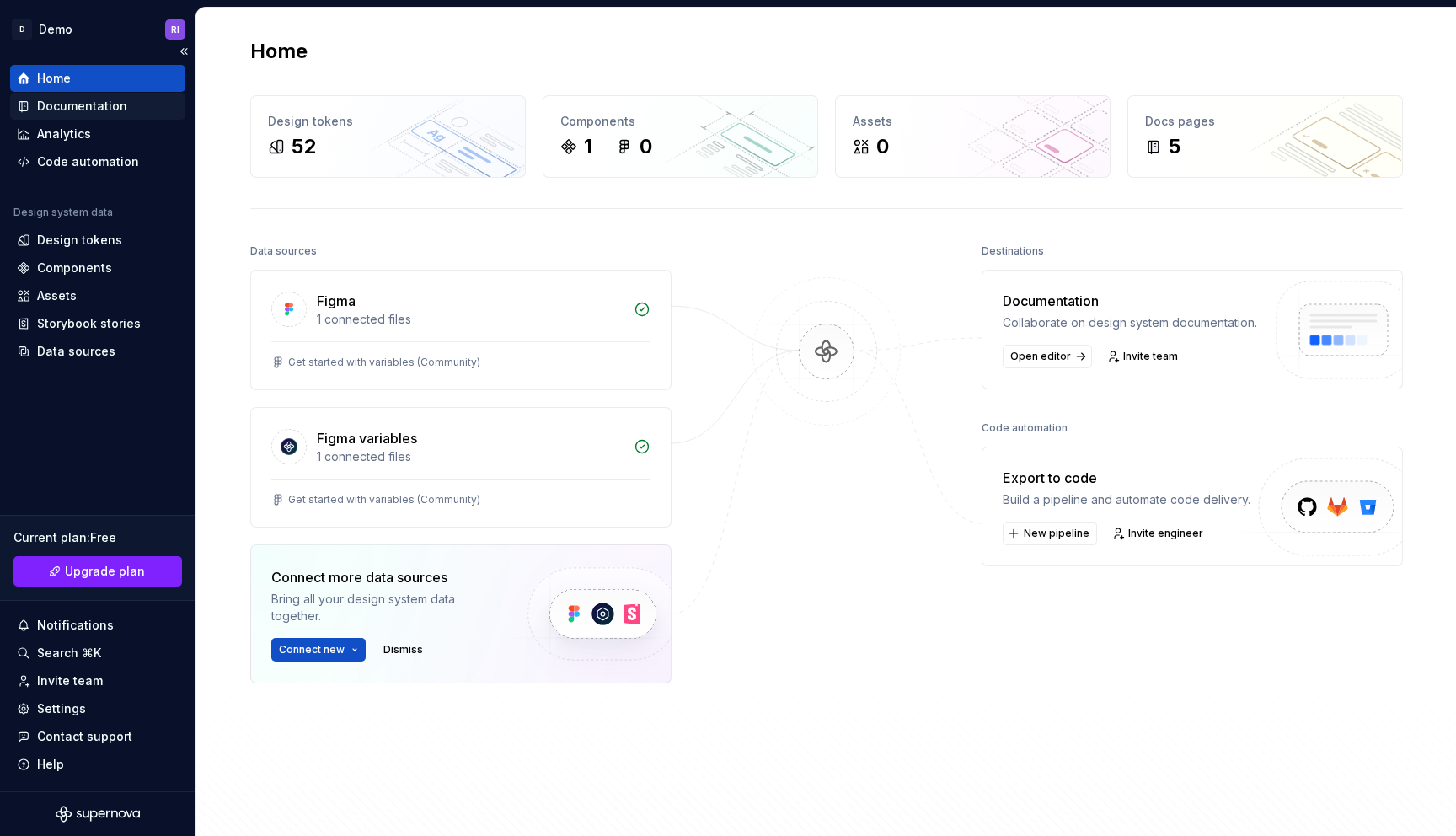
click at [91, 105] on div "Documentation" at bounding box center [82, 106] width 91 height 17
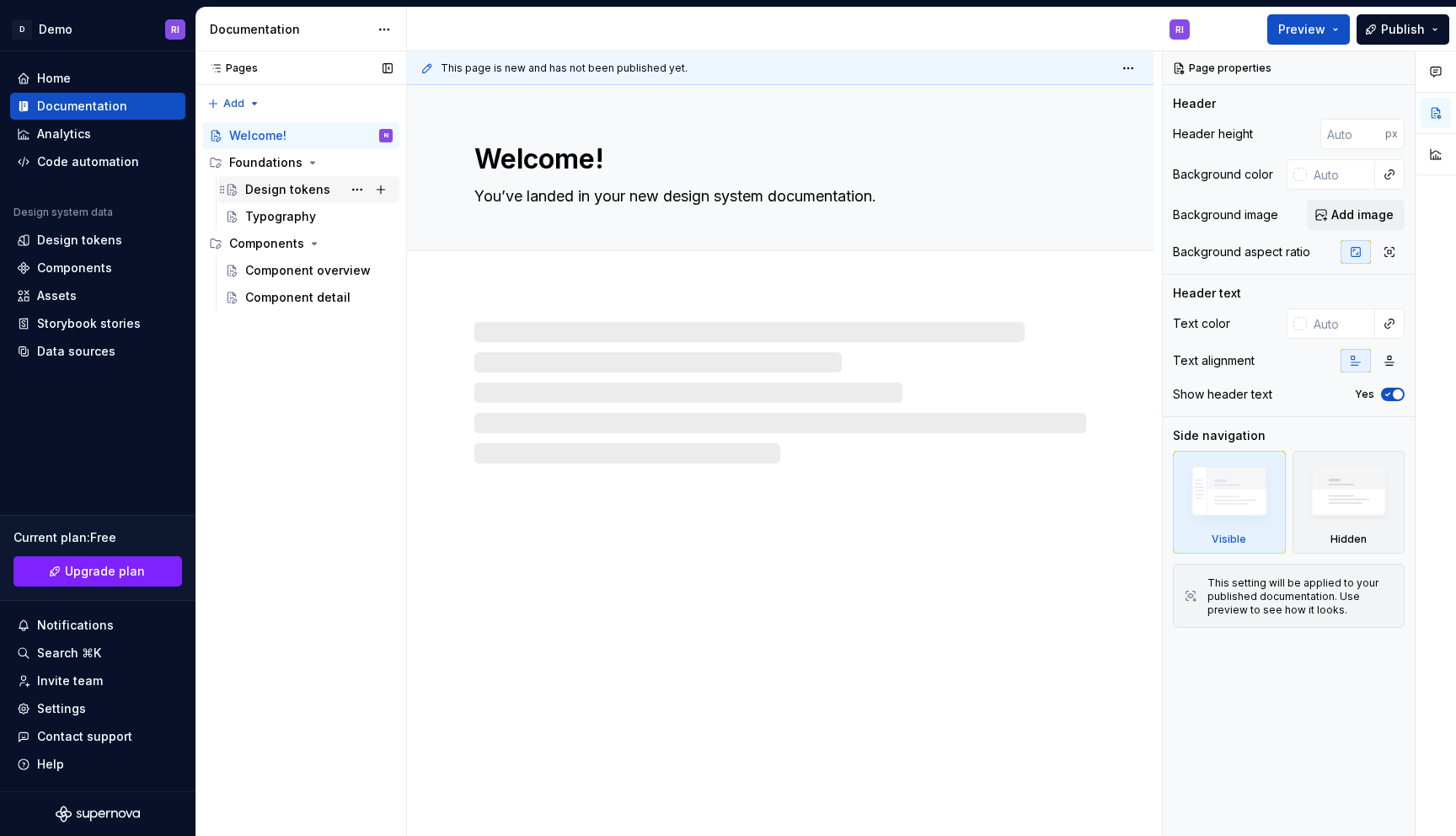
click at [287, 193] on div "Design tokens" at bounding box center [288, 190] width 85 height 17
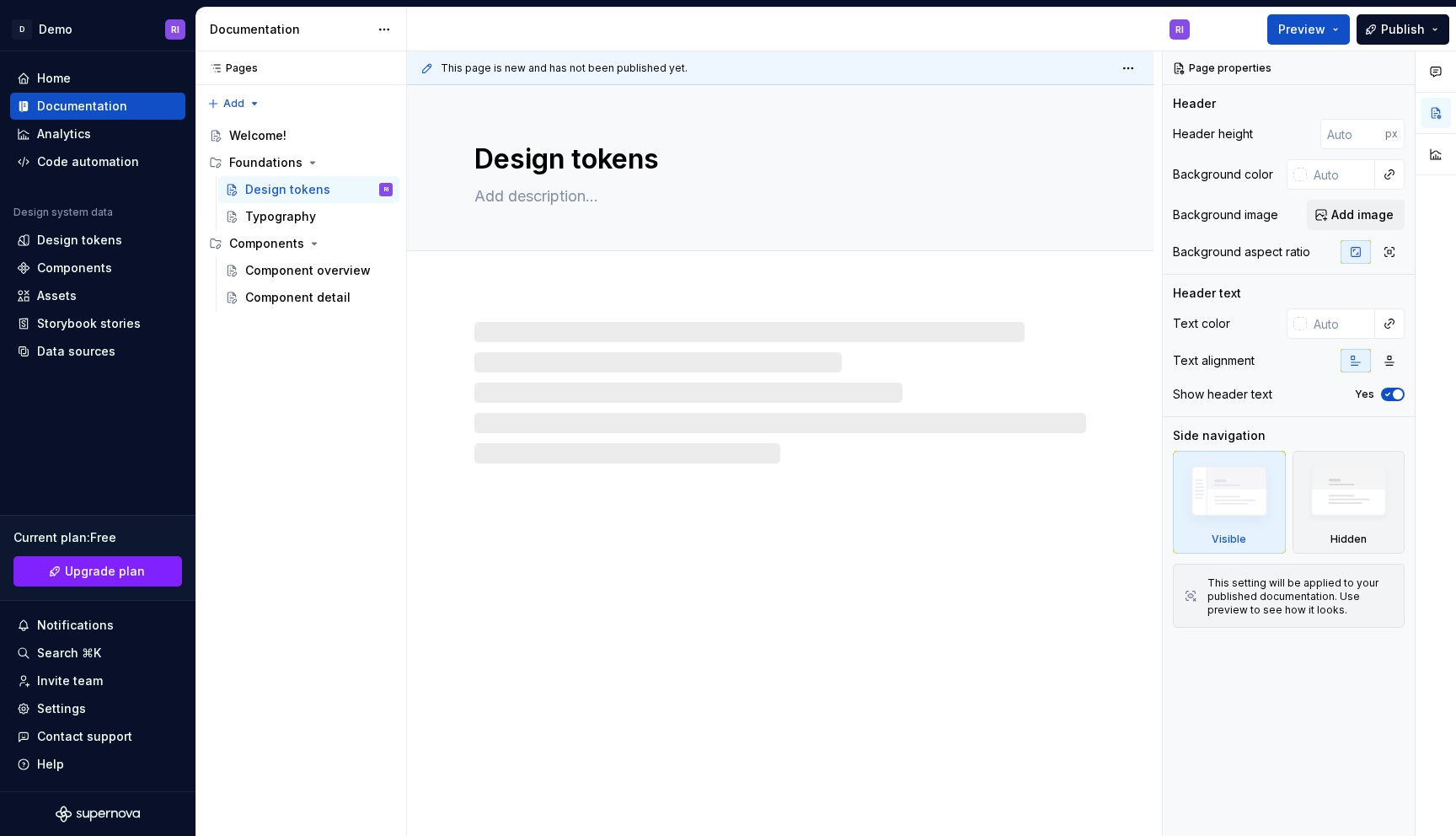
click at [587, 389] on div at bounding box center [780, 392] width 612 height 141
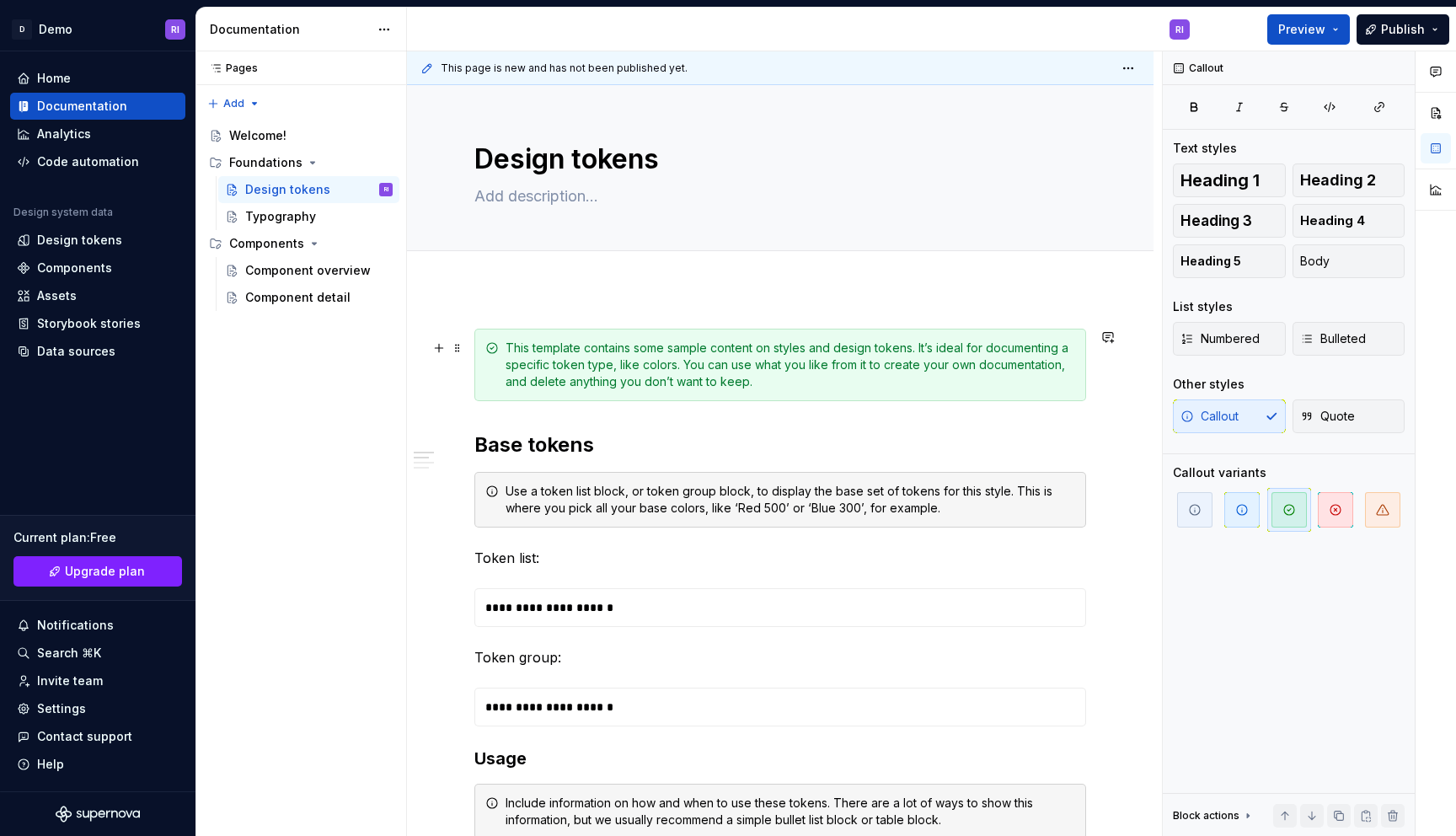
click at [633, 350] on div "This template contains some sample content on styles and design tokens. It’s id…" at bounding box center [790, 364] width 569 height 51
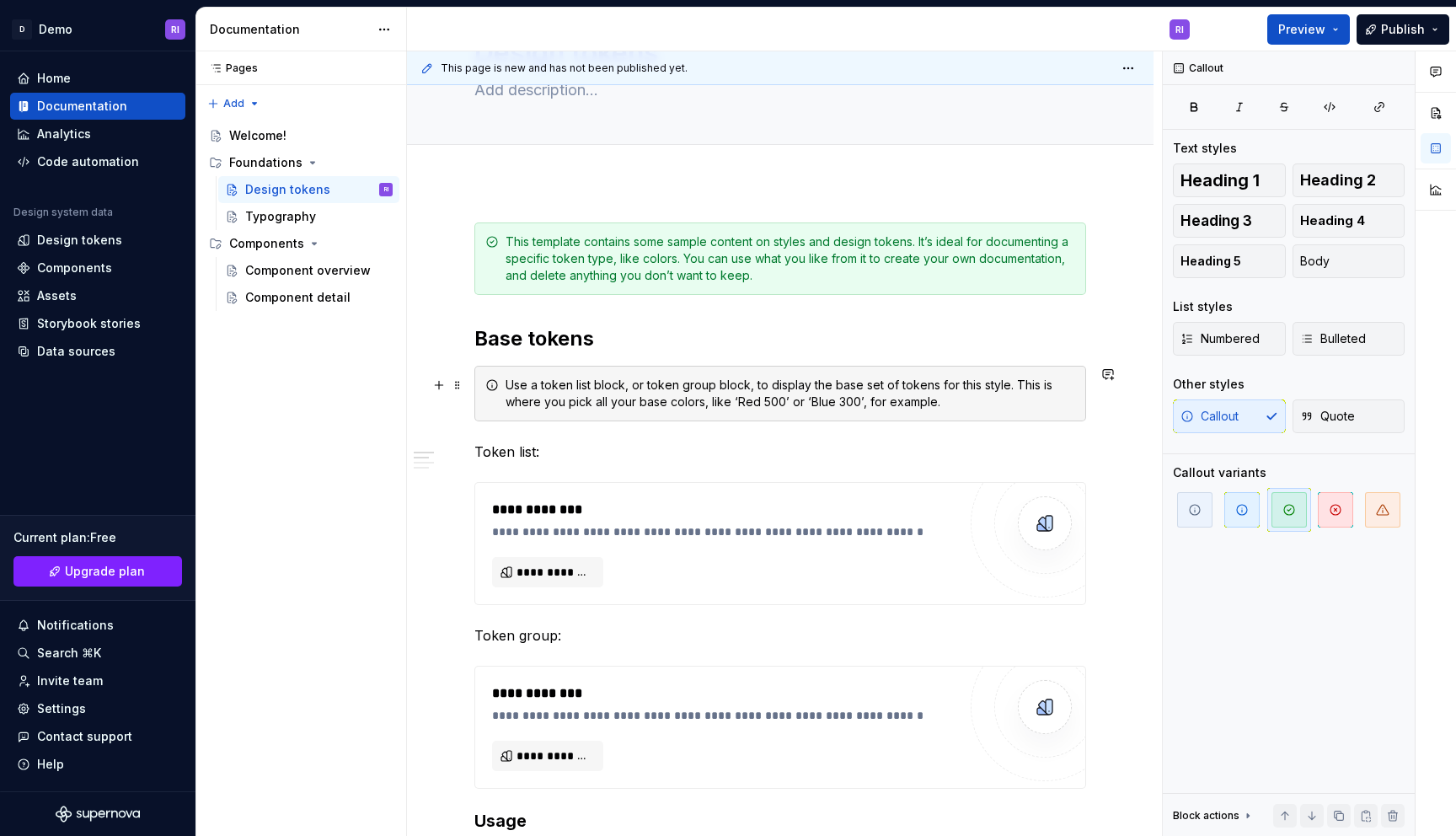
click at [629, 401] on div "Use a token list block, or token group block, to display the base set of tokens…" at bounding box center [790, 394] width 569 height 33
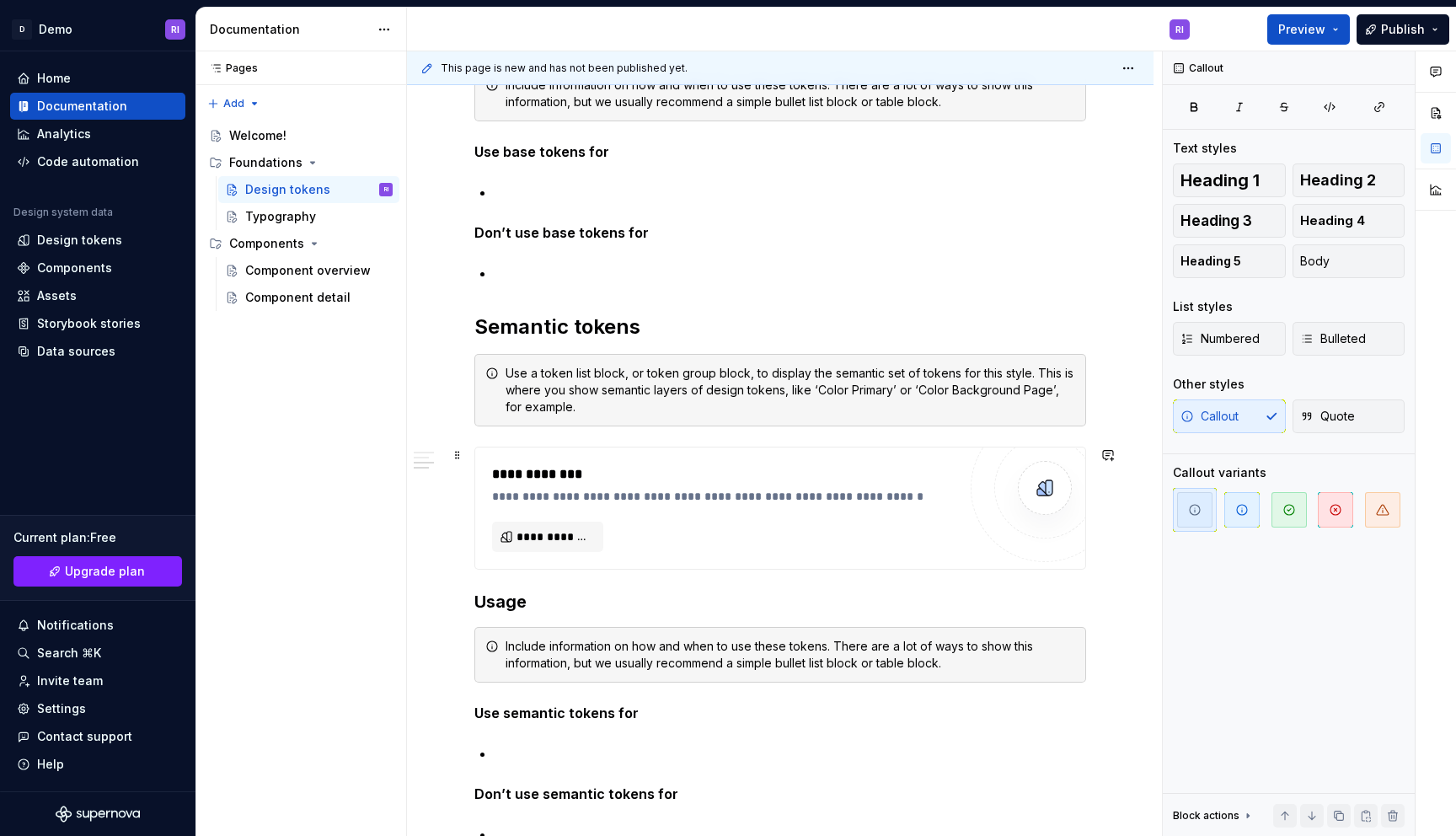
scroll to position [964, 0]
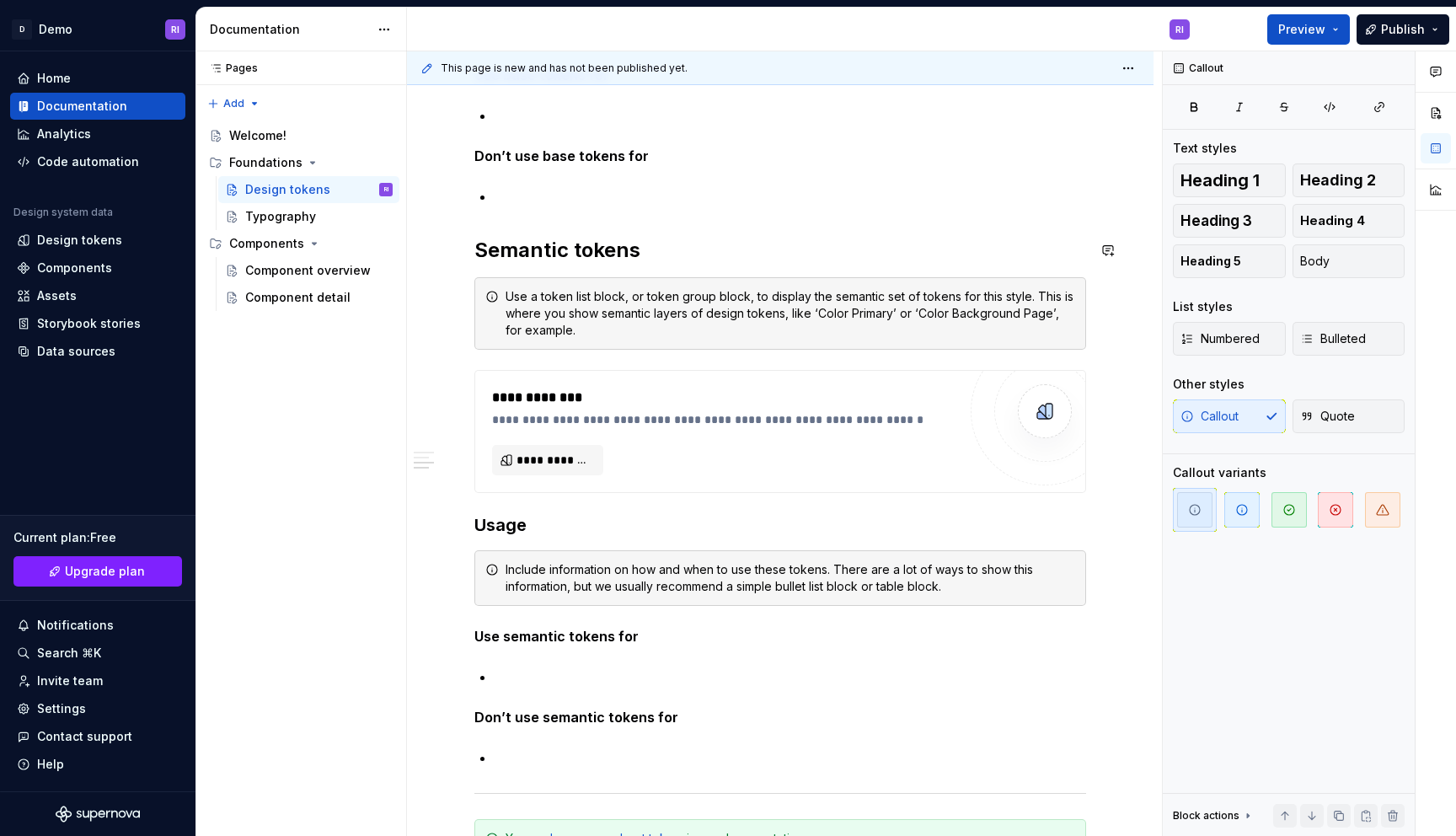
click at [583, 205] on p at bounding box center [790, 196] width 592 height 20
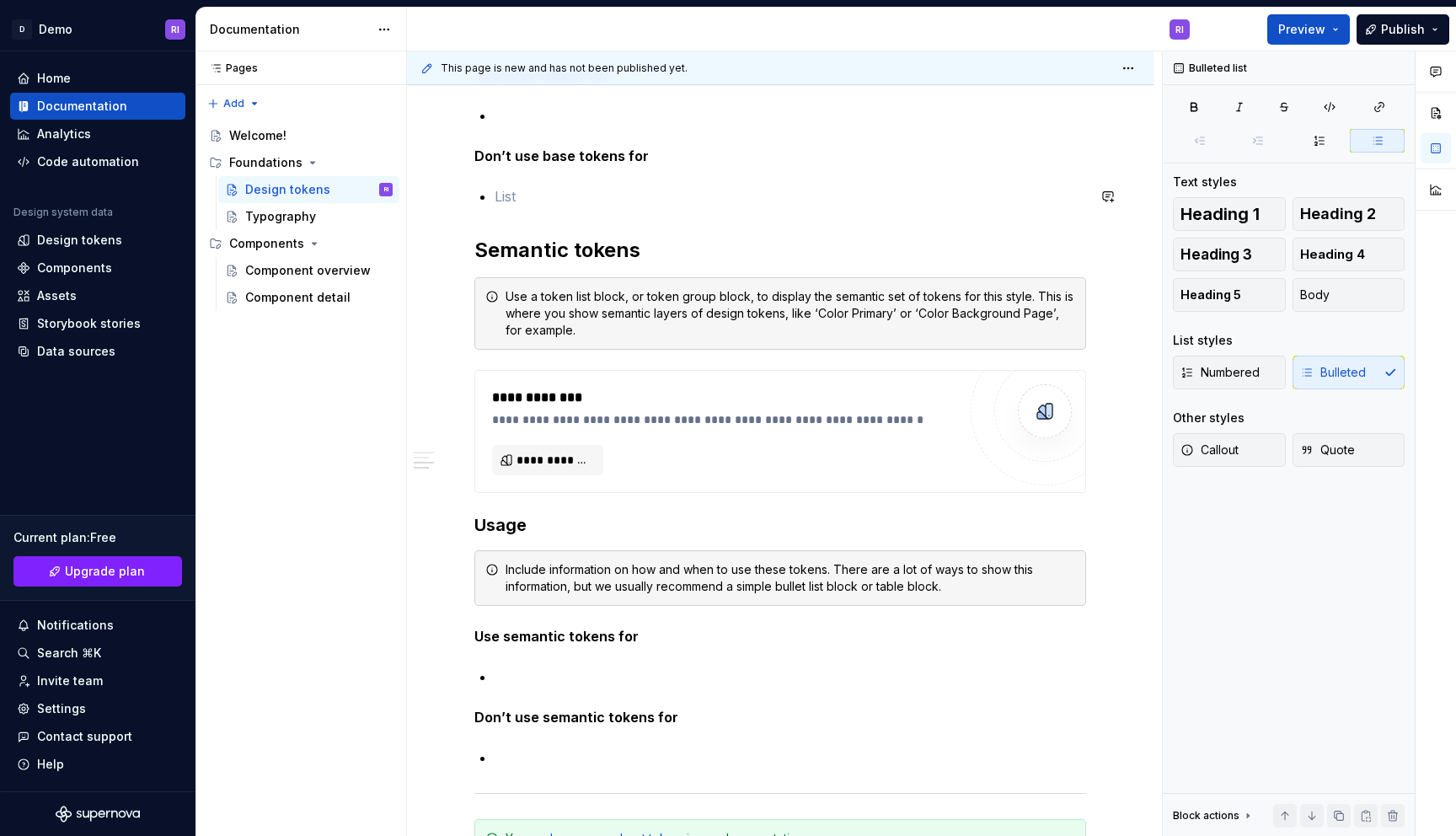
scroll to position [904, 0]
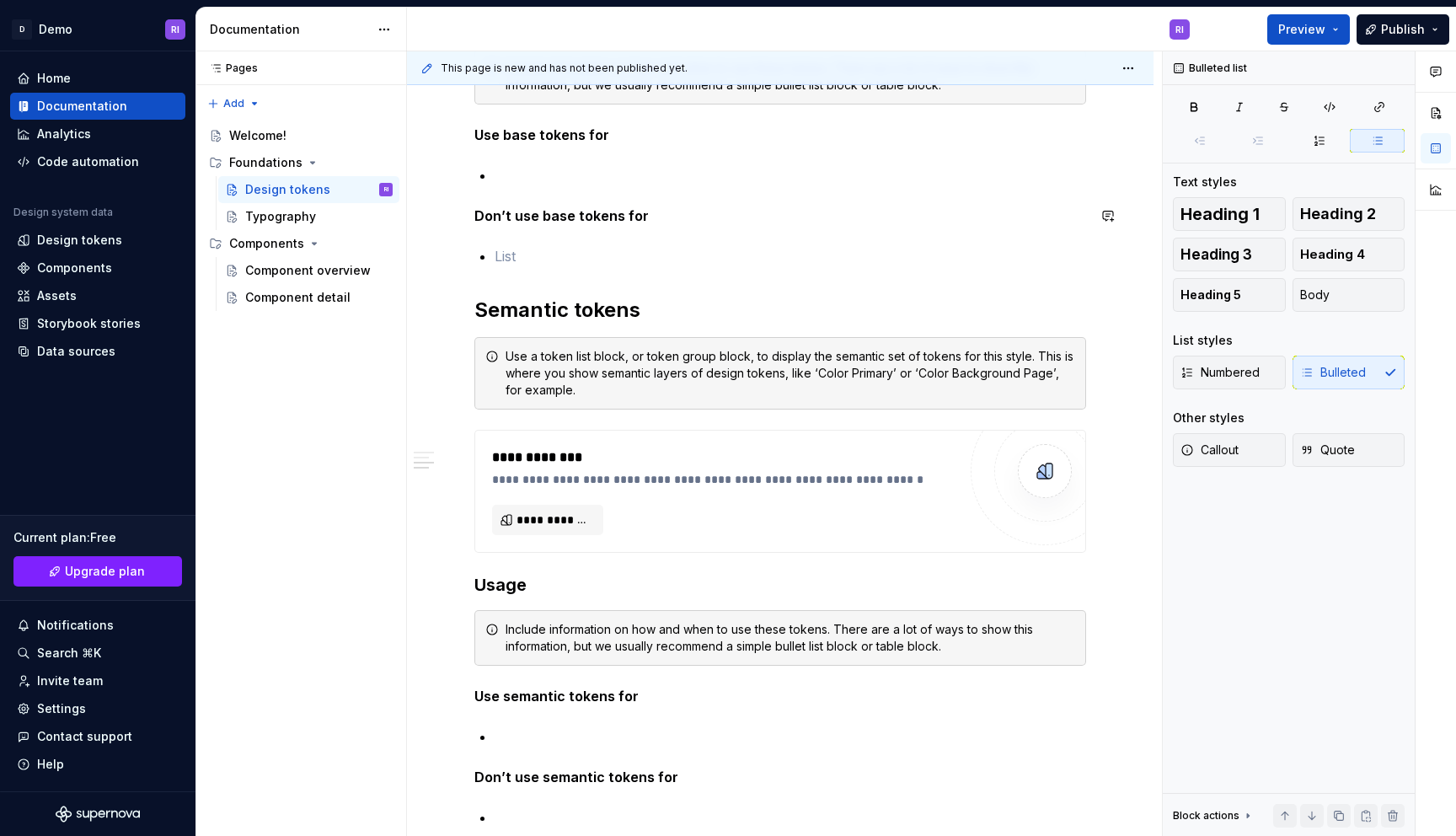
click at [562, 187] on div "**********" at bounding box center [780, 191] width 612 height 1533
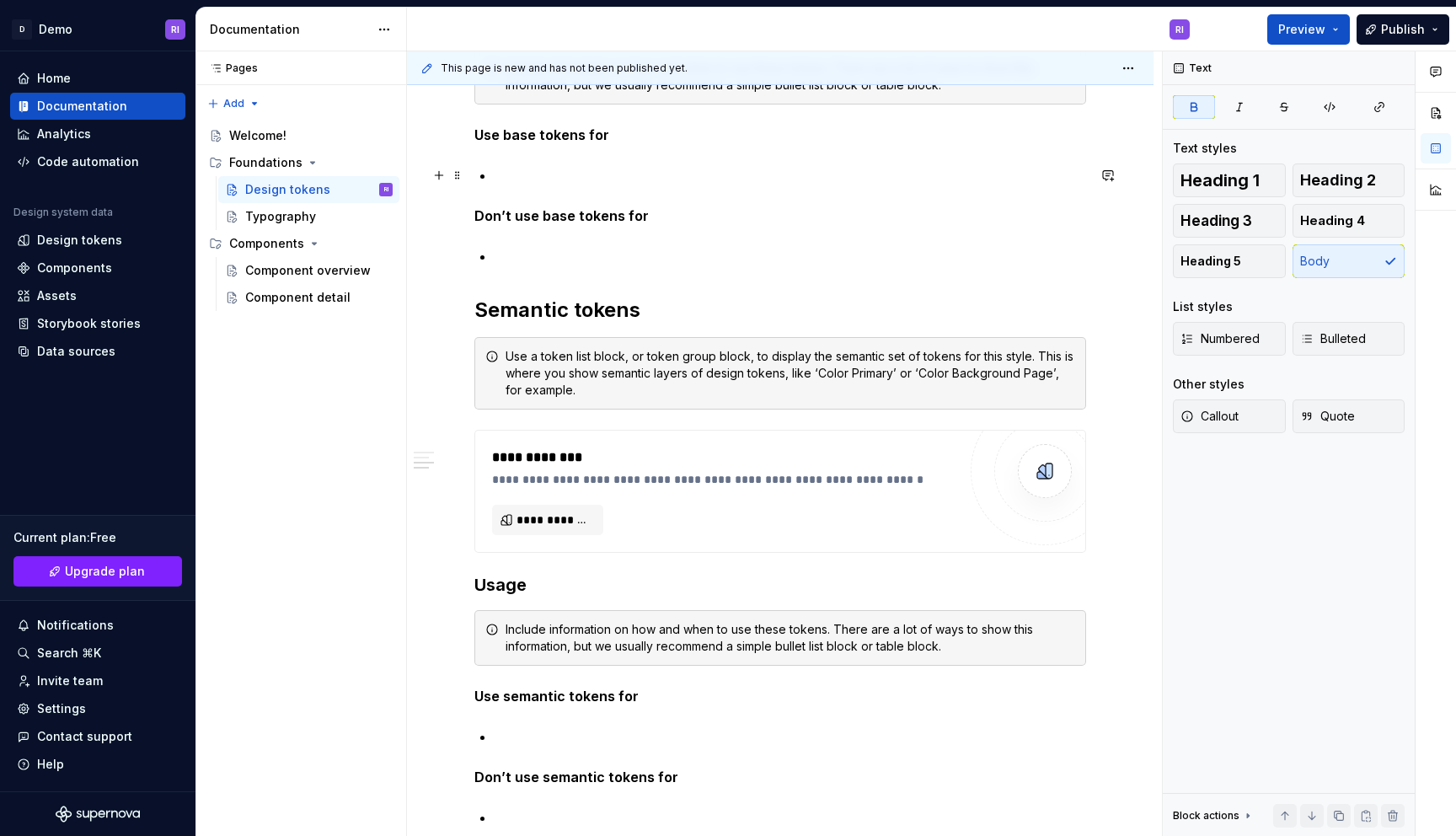
click at [581, 177] on p at bounding box center [790, 176] width 592 height 20
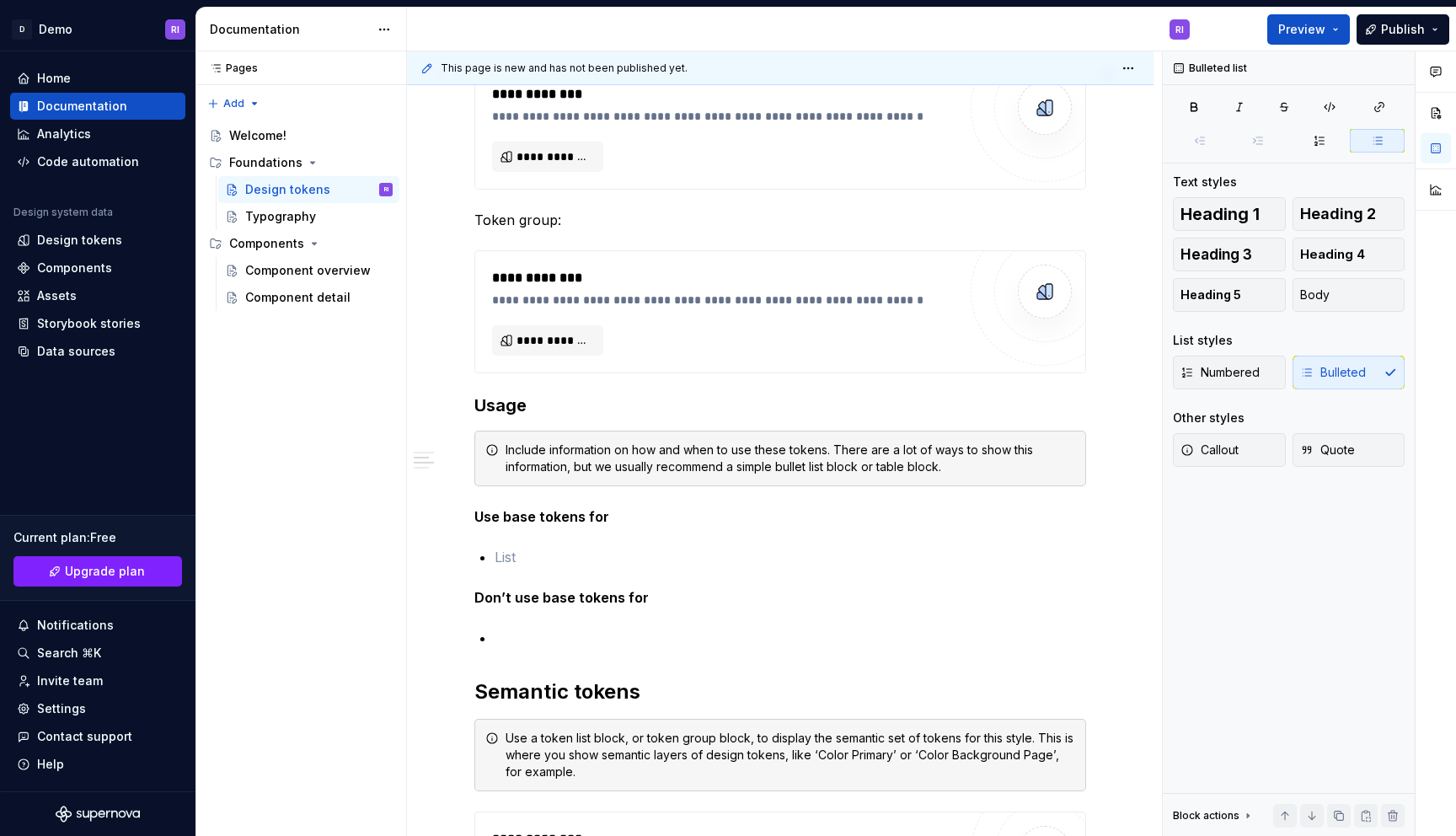
scroll to position [420, 0]
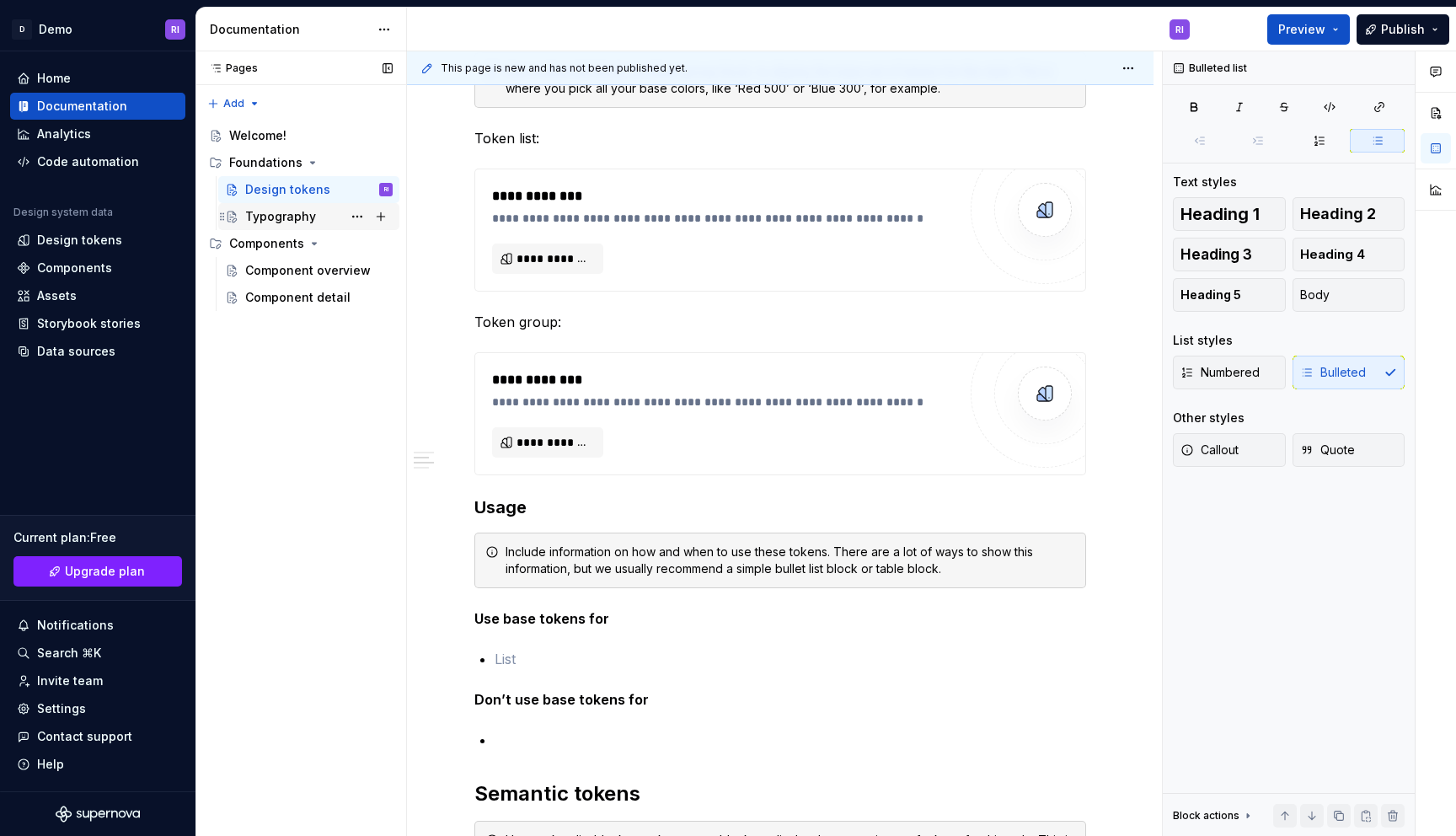
click at [274, 210] on div "Typography" at bounding box center [280, 216] width 71 height 17
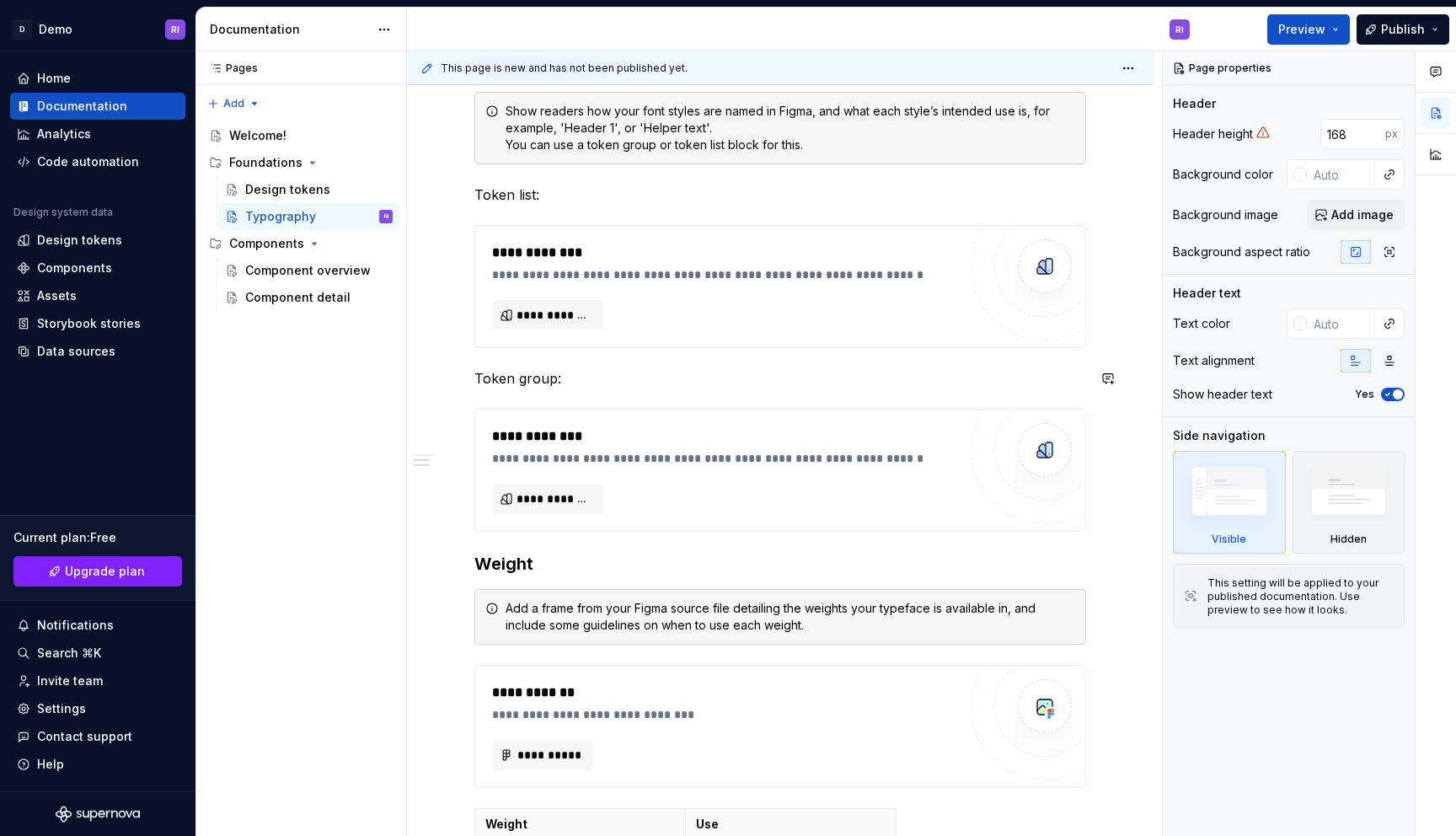
scroll to position [529, 0]
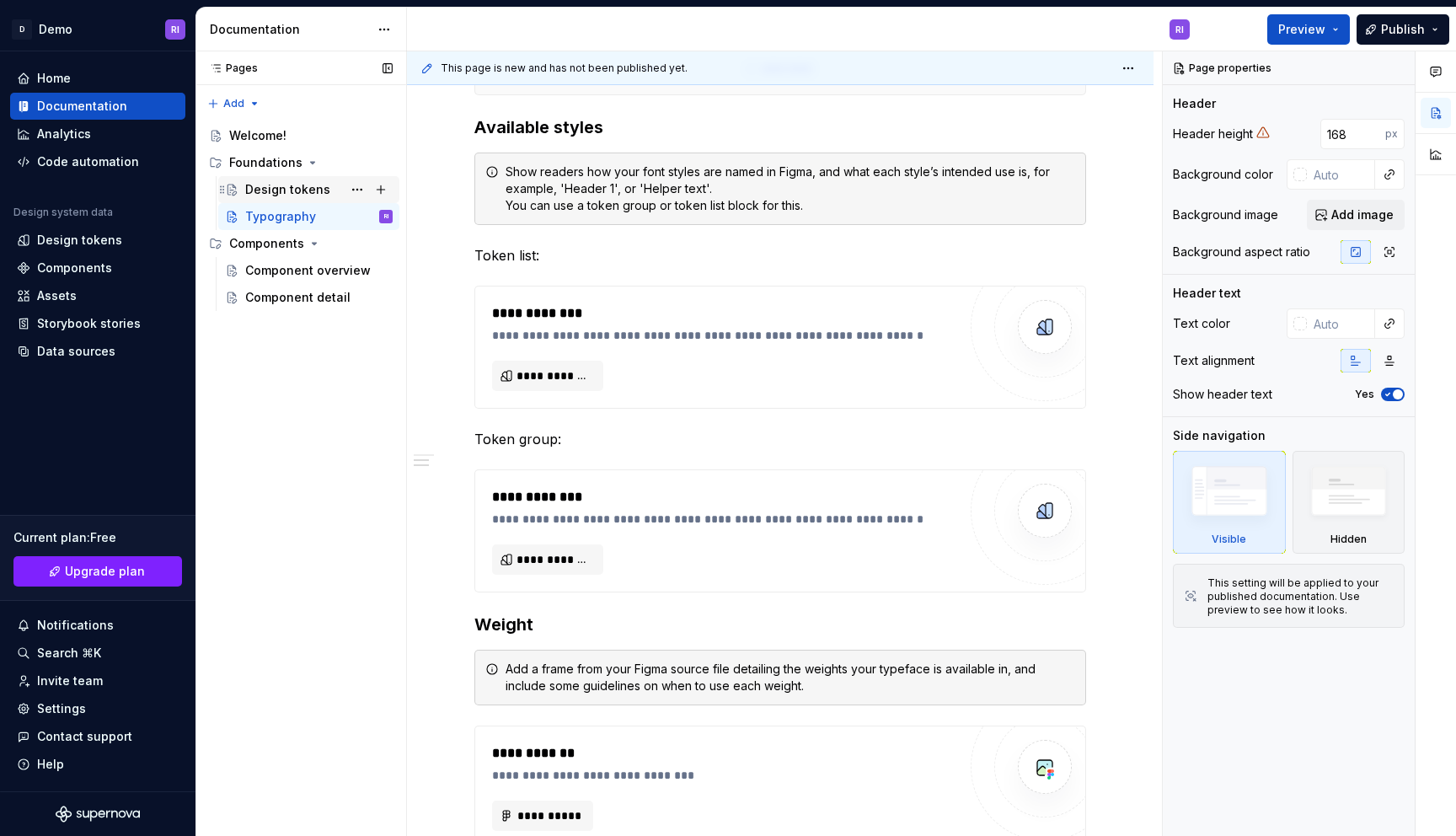
click at [308, 191] on div "Design tokens" at bounding box center [288, 190] width 85 height 17
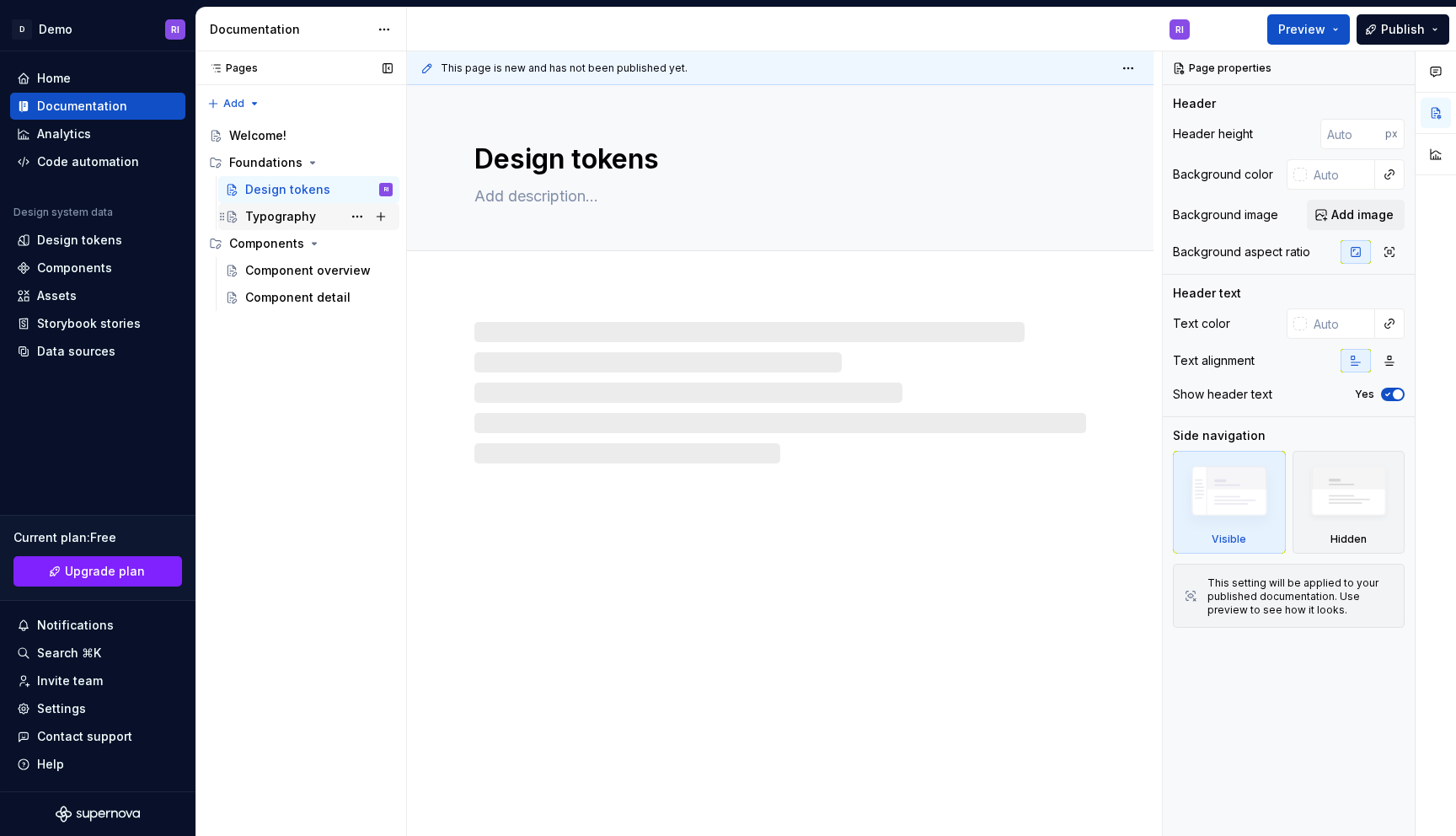
click at [294, 215] on div "Typography" at bounding box center [280, 216] width 71 height 17
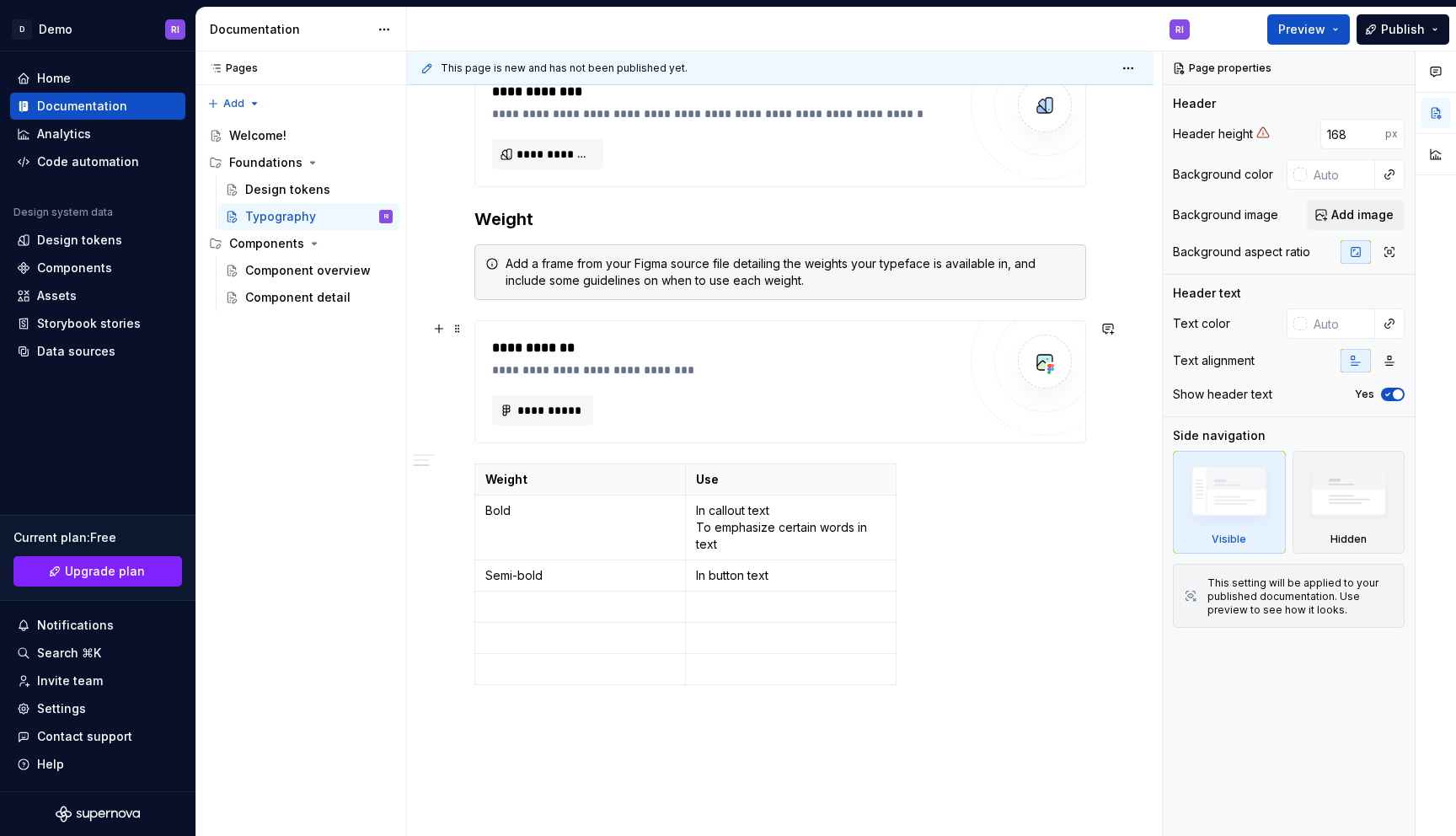
scroll to position [991, 0]
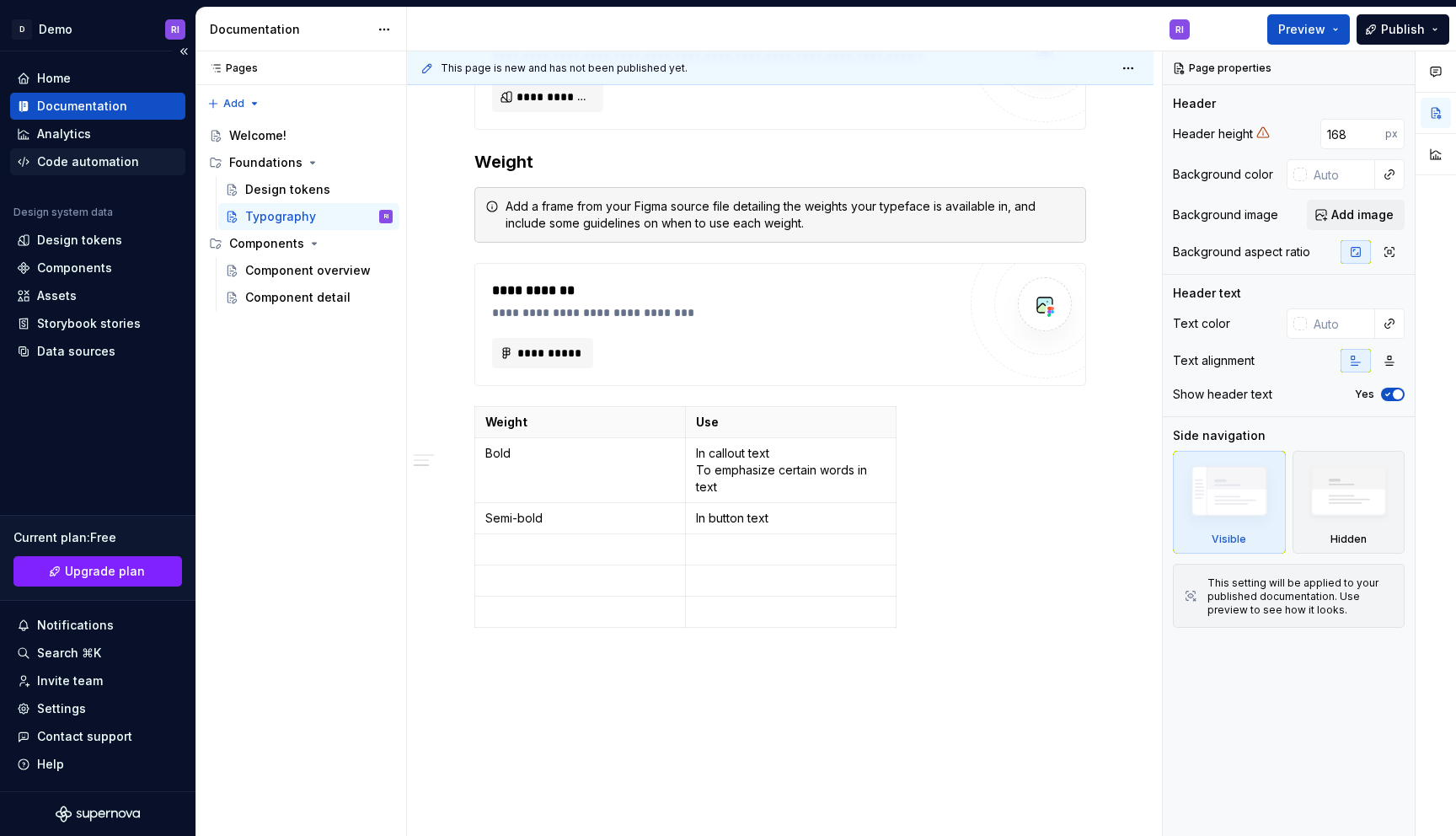
click at [103, 167] on div "Code automation" at bounding box center [88, 162] width 102 height 17
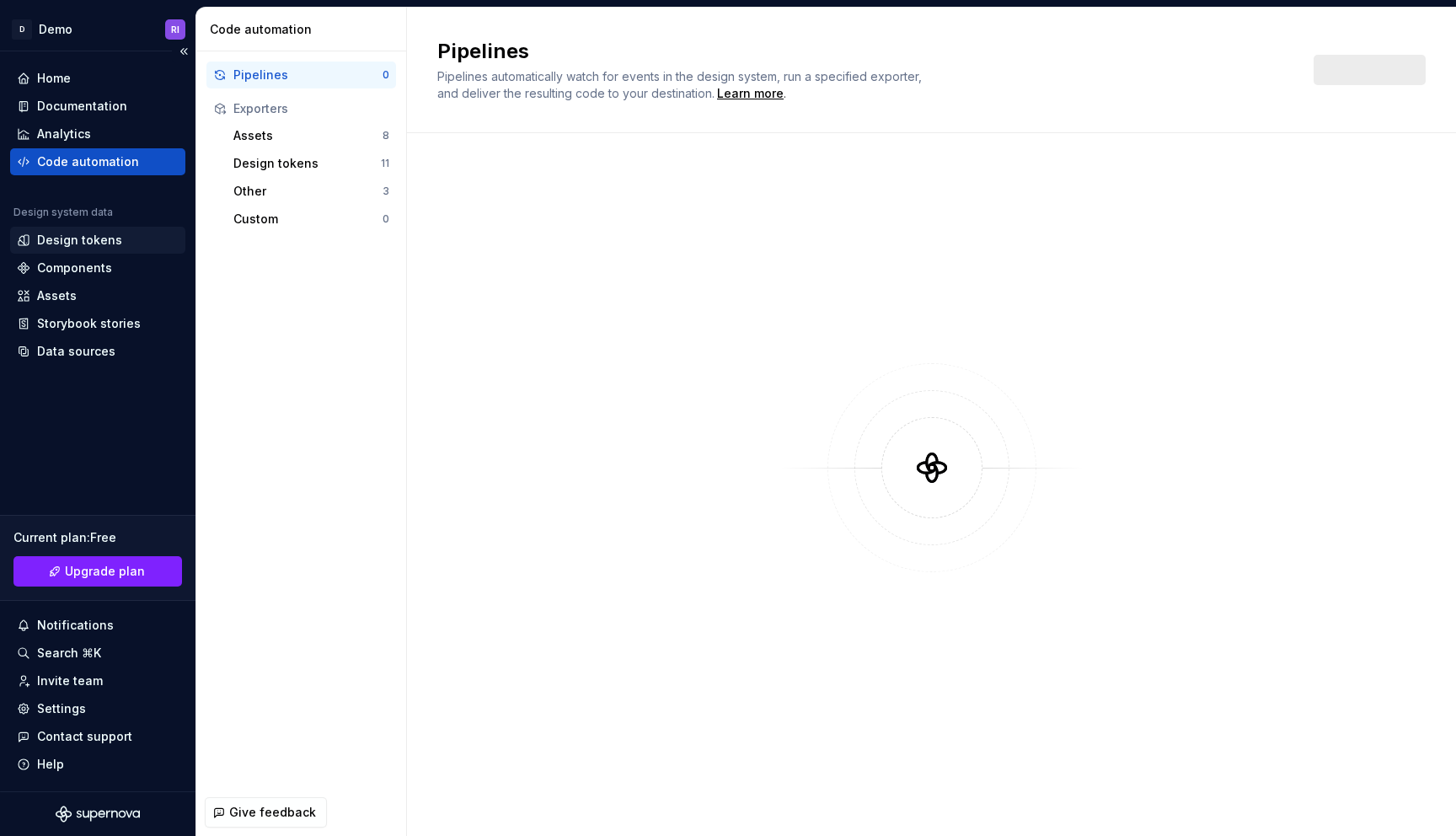
click at [95, 243] on div "Design tokens" at bounding box center [80, 240] width 85 height 17
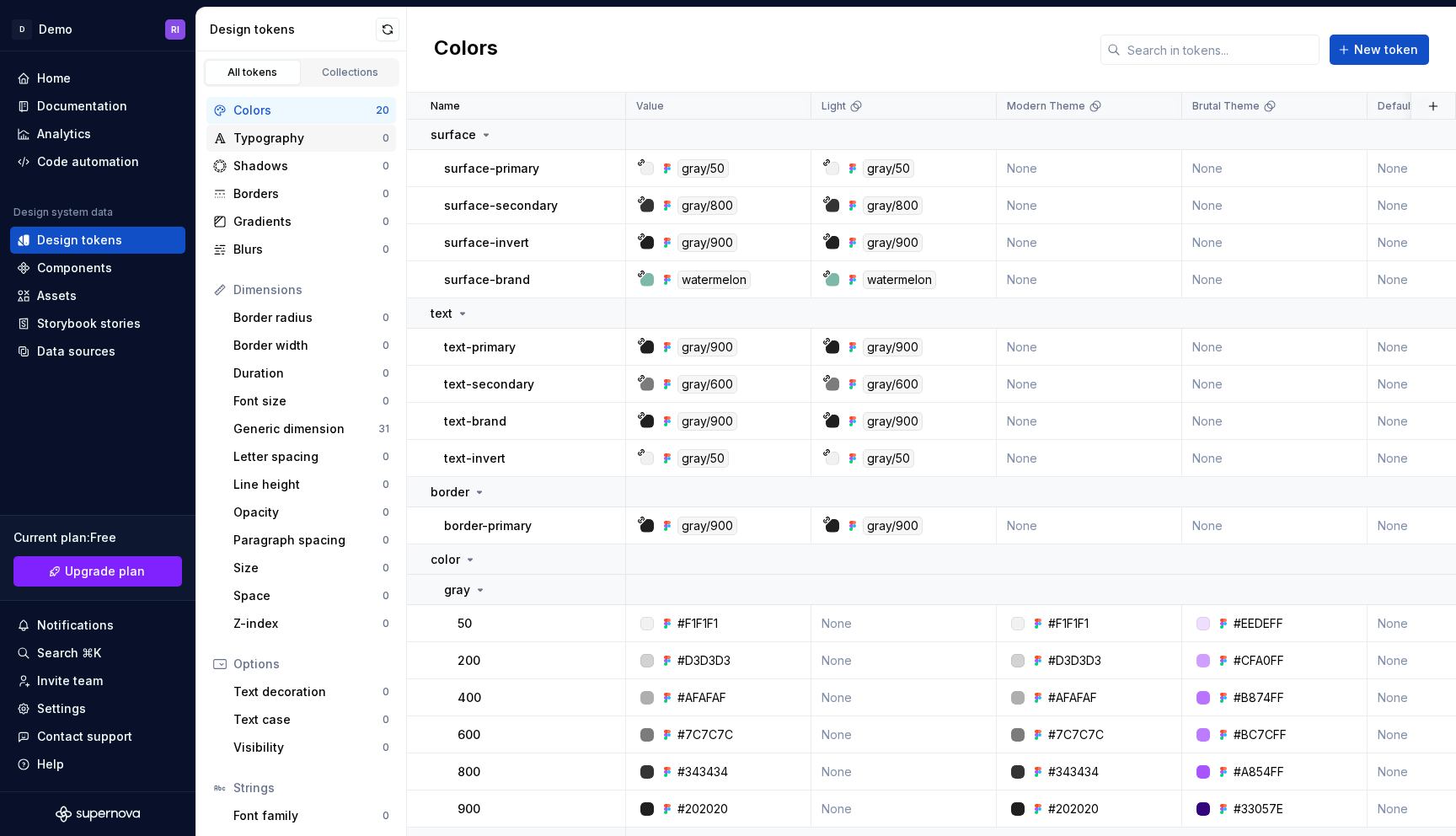
click at [281, 141] on div "Typography" at bounding box center [308, 138] width 149 height 17
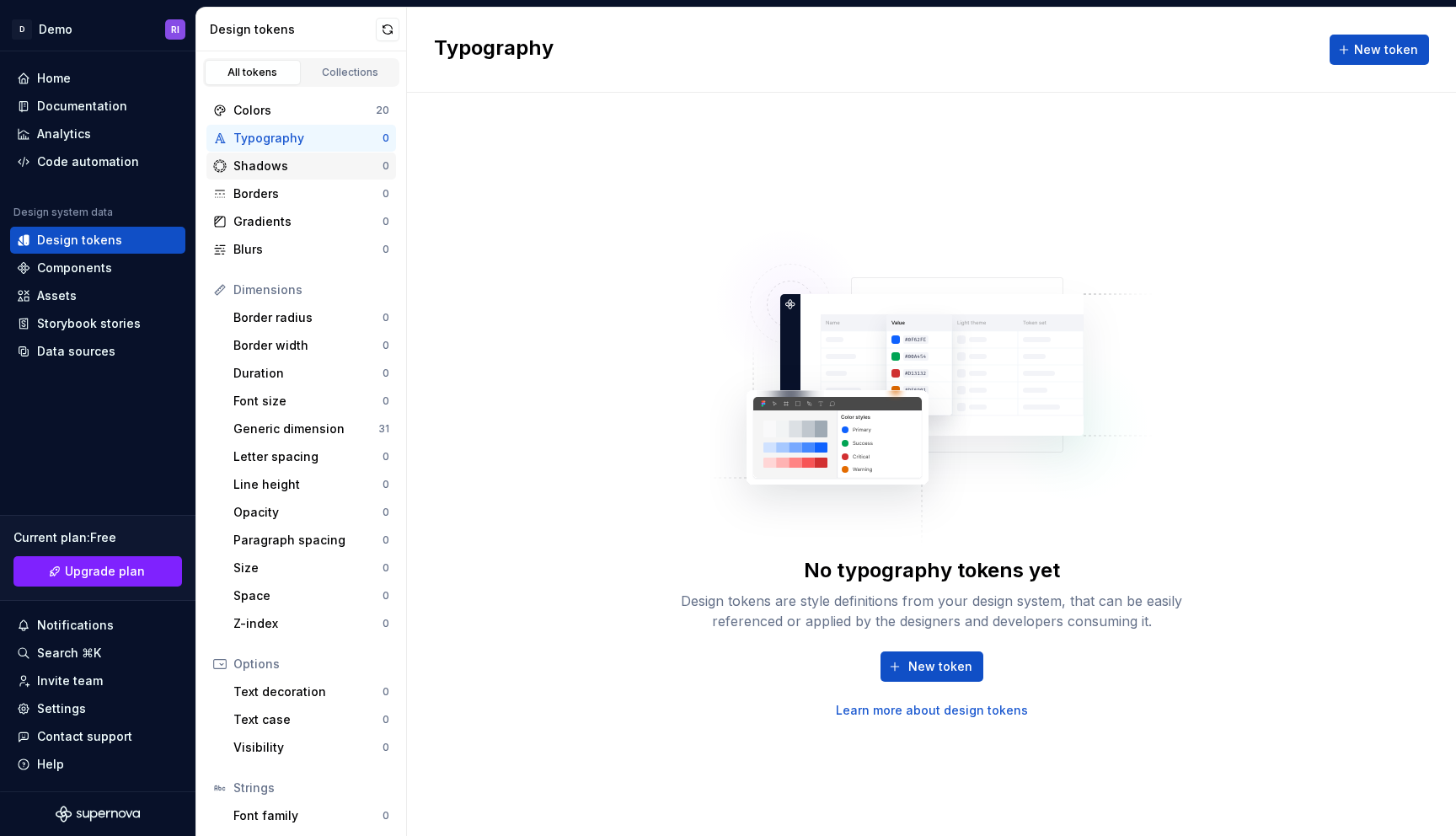
click at [298, 163] on div "Shadows" at bounding box center [308, 166] width 149 height 17
click at [291, 138] on div "Typography" at bounding box center [308, 138] width 149 height 17
click at [283, 113] on div "Colors" at bounding box center [305, 110] width 142 height 17
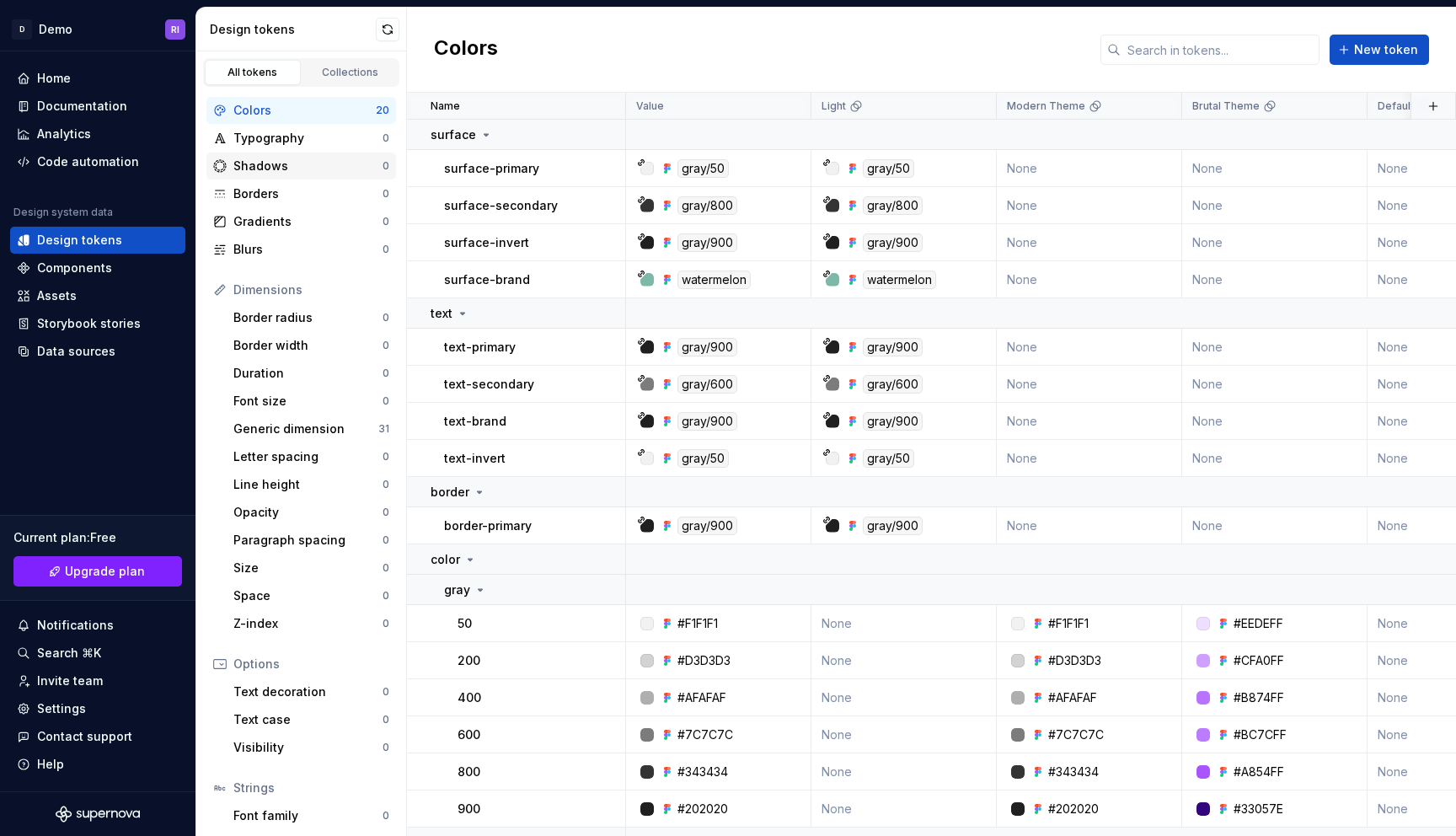
click at [283, 169] on div "Shadows" at bounding box center [308, 166] width 149 height 17
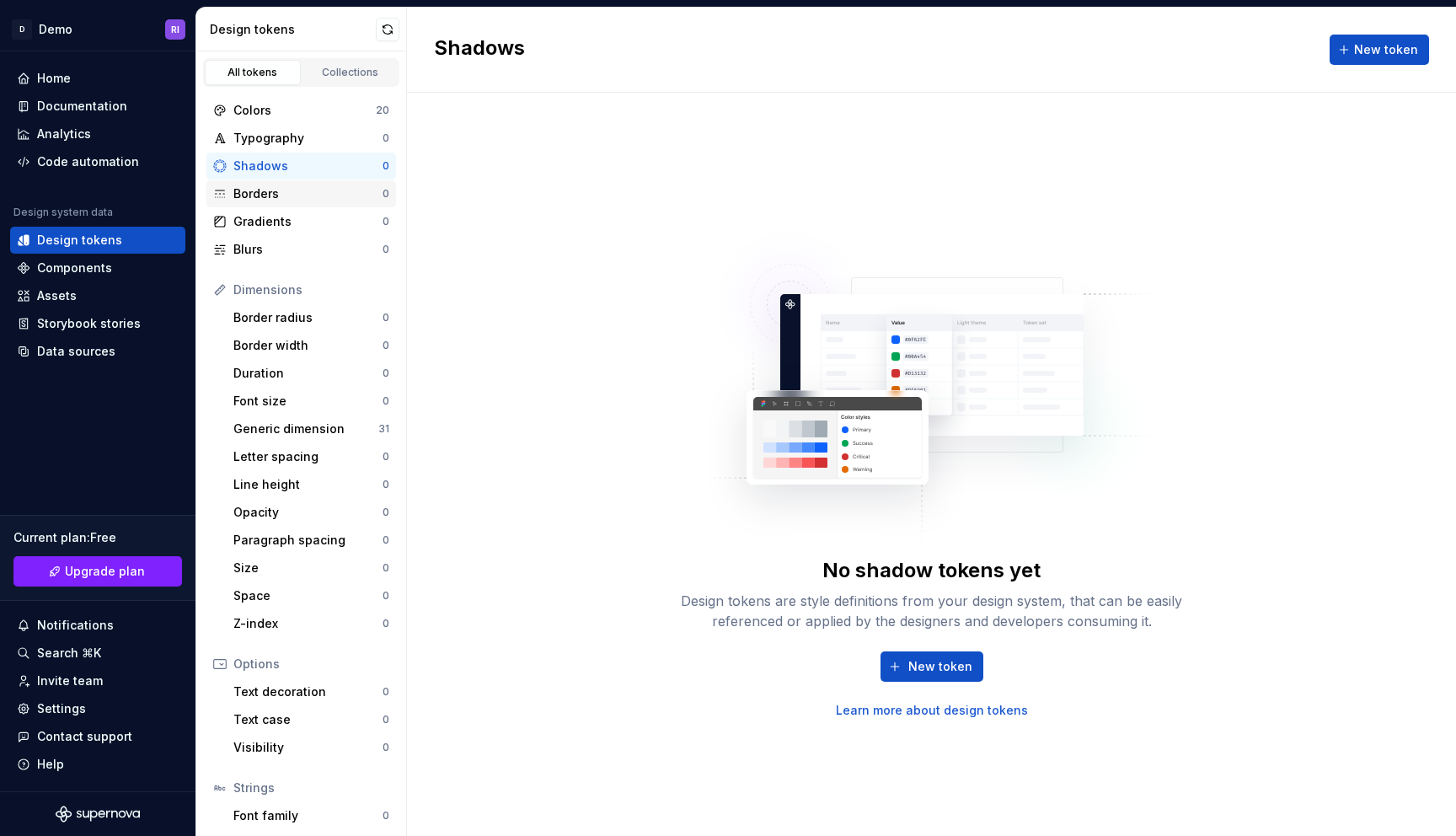
click at [288, 189] on div "Borders" at bounding box center [308, 194] width 149 height 17
click at [282, 170] on div "Shadows" at bounding box center [308, 166] width 149 height 17
click at [279, 138] on div "Typography" at bounding box center [308, 138] width 149 height 17
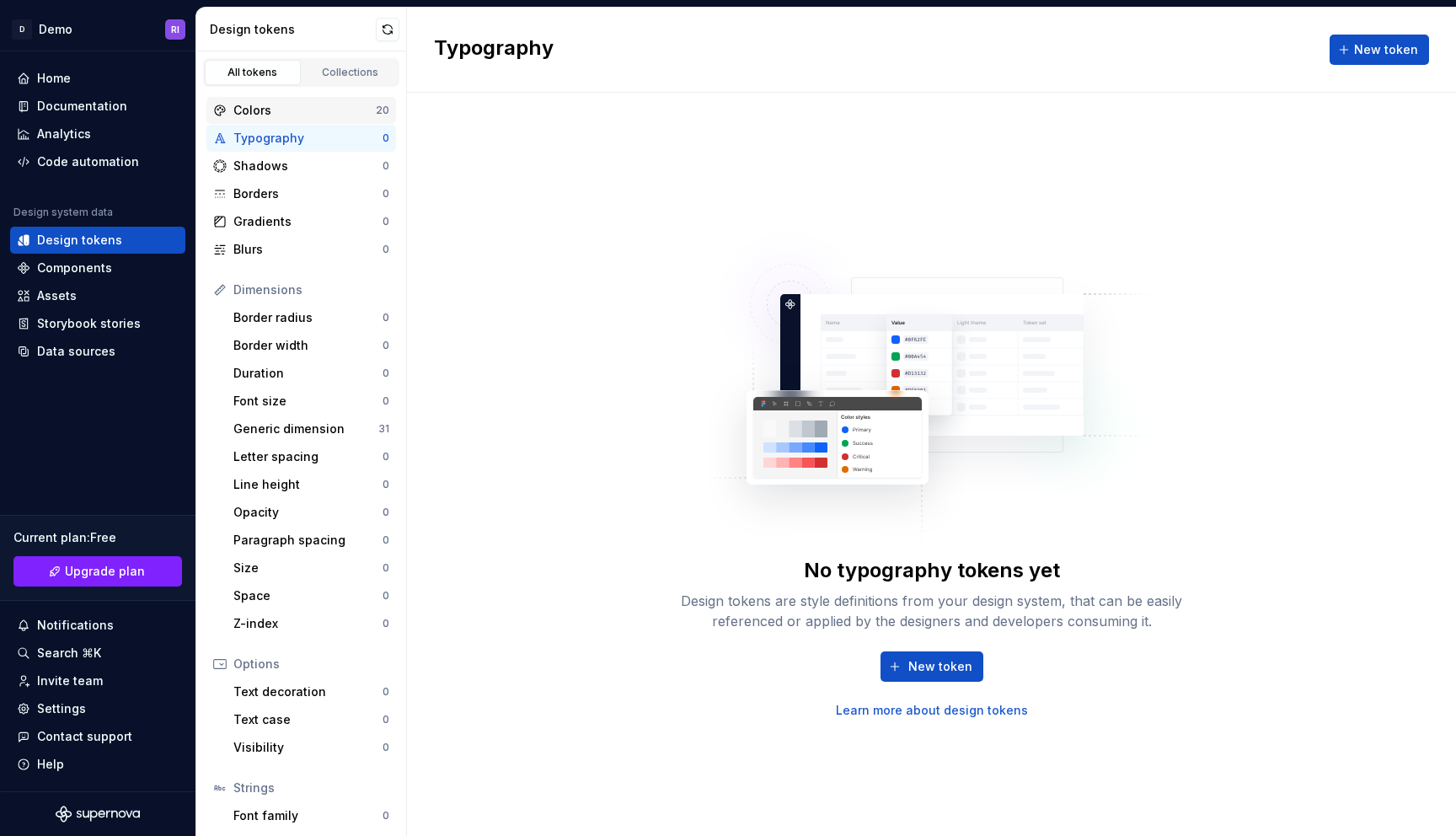
click at [283, 121] on div "Colors 20" at bounding box center [300, 110] width 190 height 27
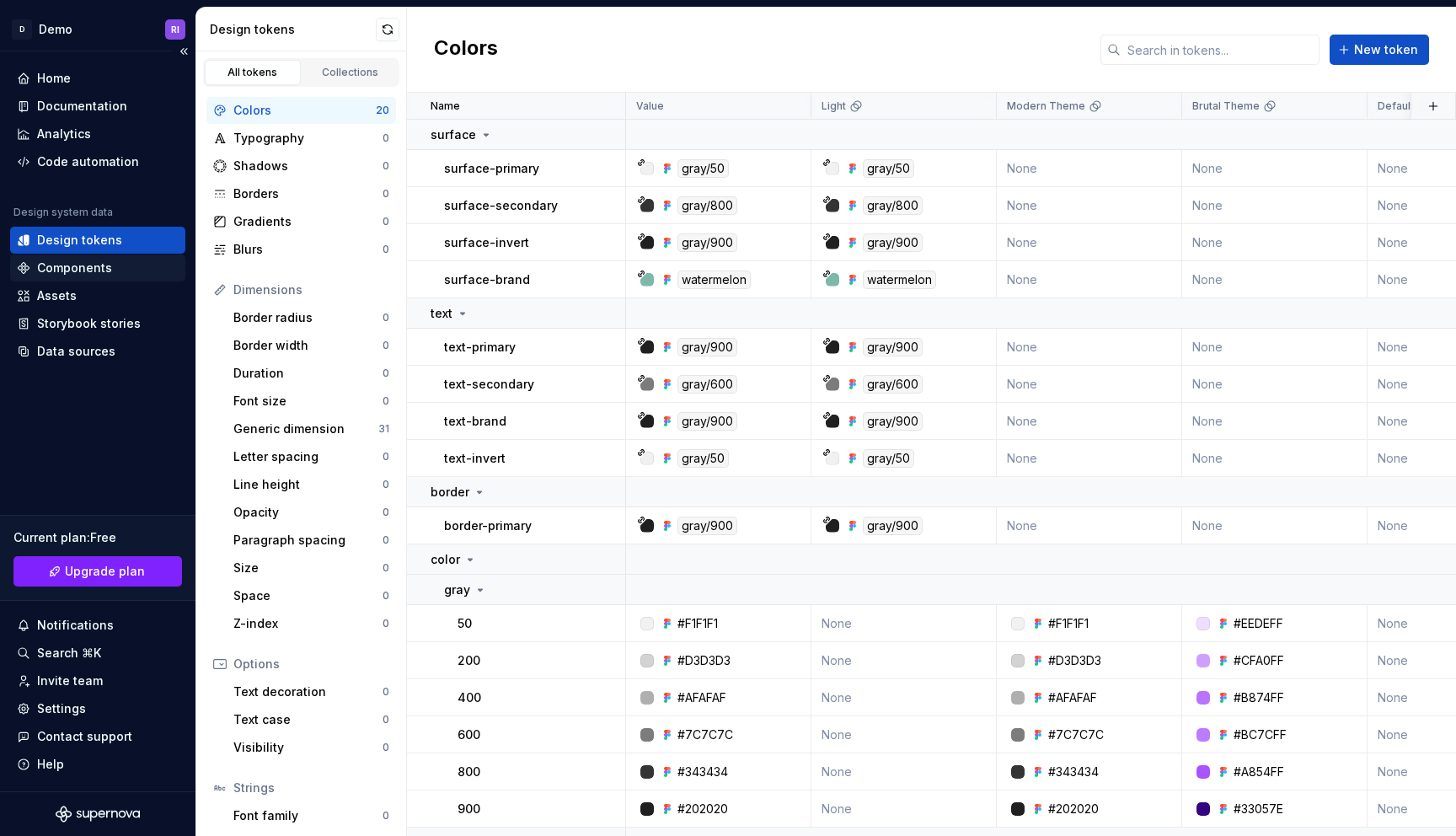
click at [89, 267] on div "Components" at bounding box center [74, 268] width 75 height 17
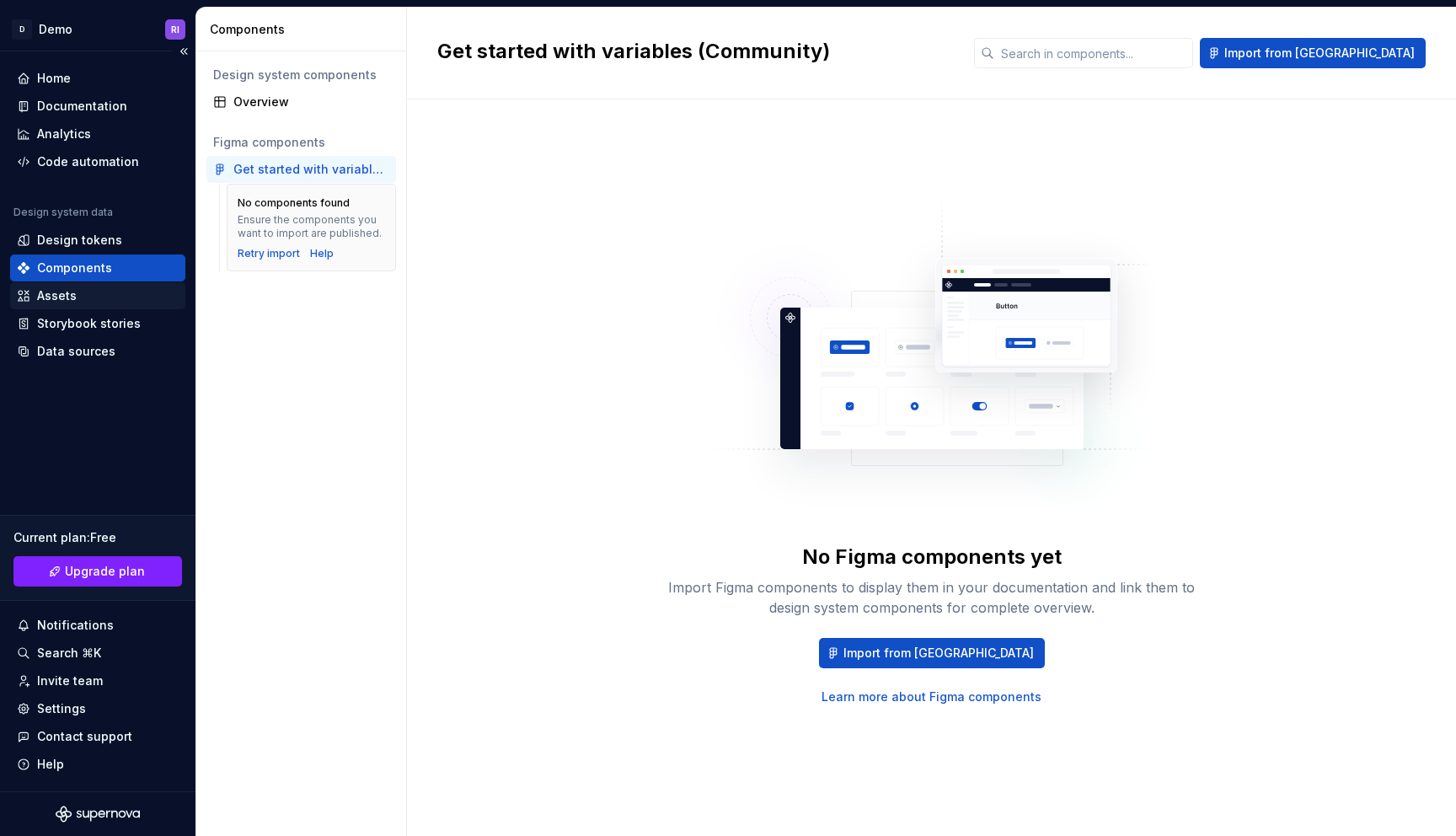
click at [157, 292] on div "Assets" at bounding box center [97, 296] width 162 height 17
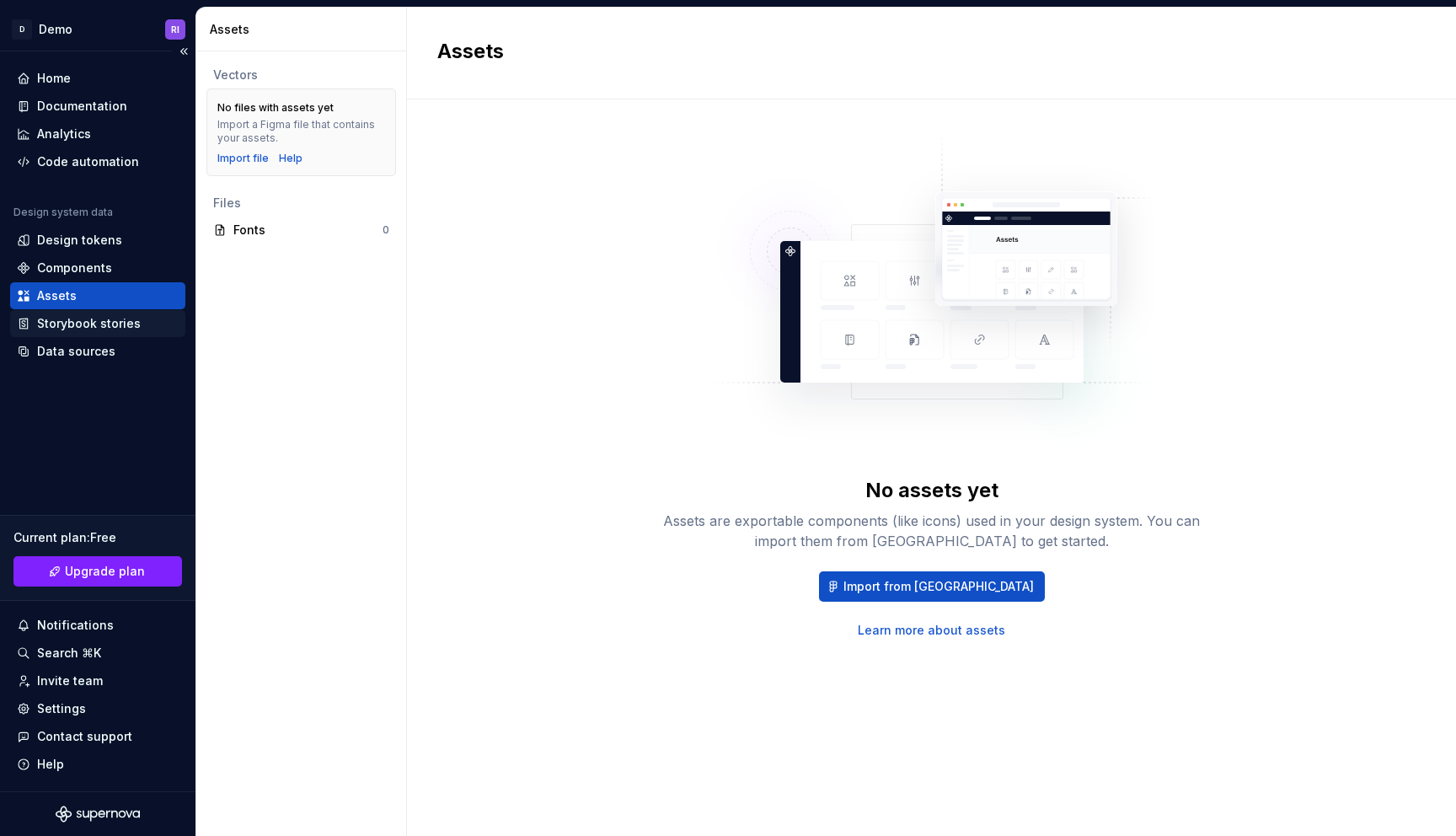
click at [119, 321] on div "Storybook stories" at bounding box center [89, 324] width 104 height 17
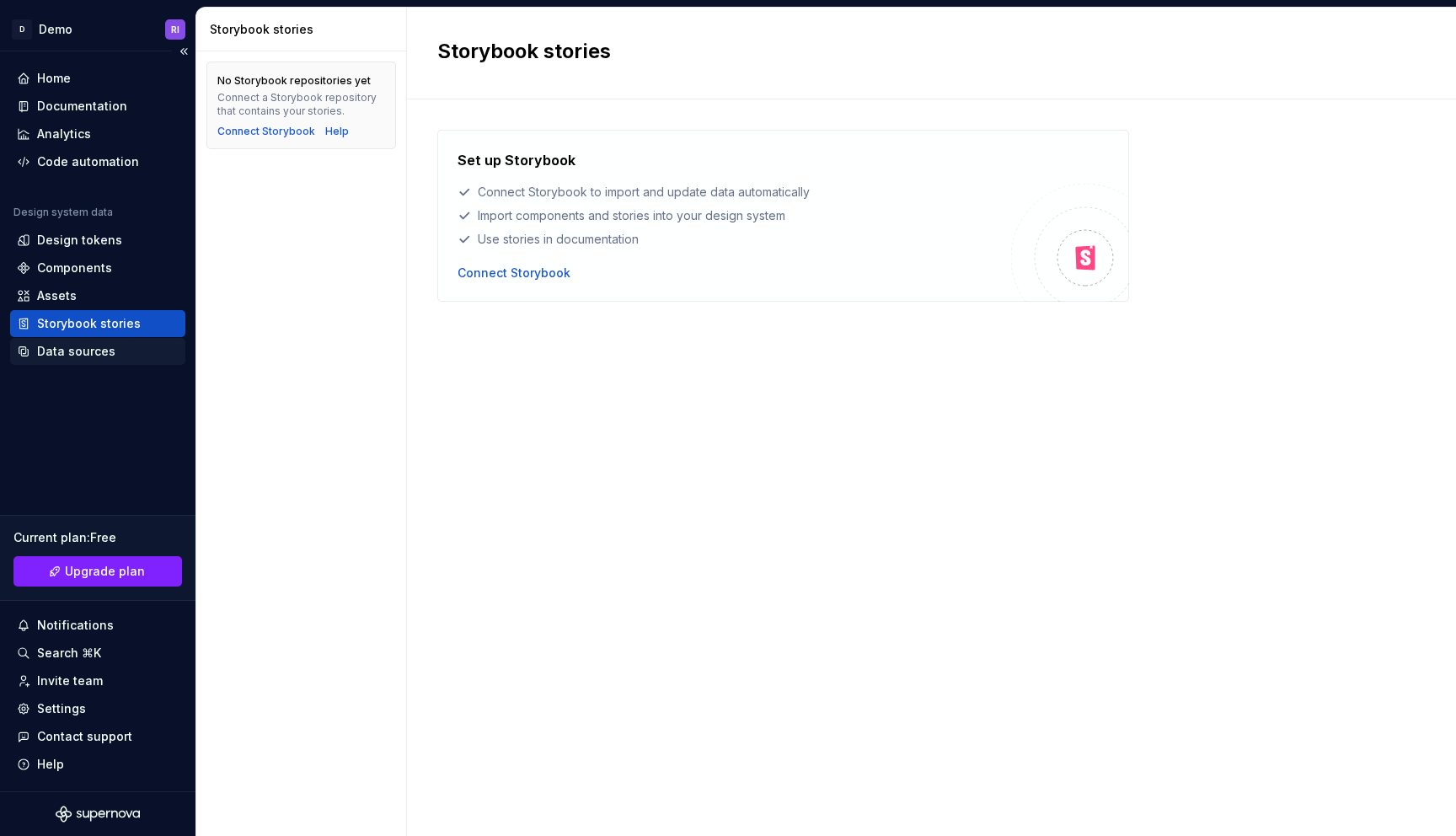
click at [104, 350] on div "Data sources" at bounding box center [76, 351] width 79 height 17
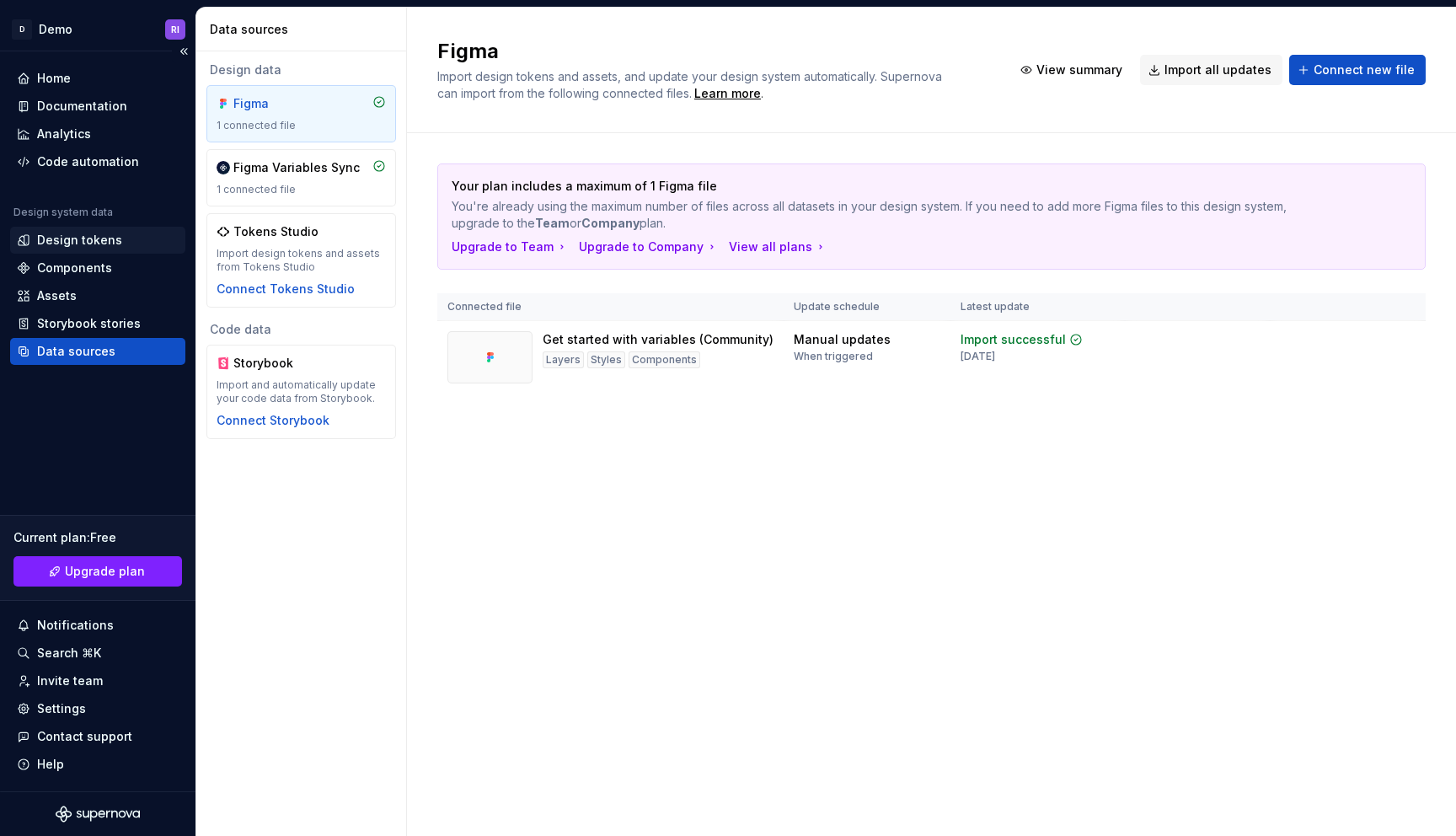
click at [71, 245] on div "Design tokens" at bounding box center [80, 240] width 85 height 17
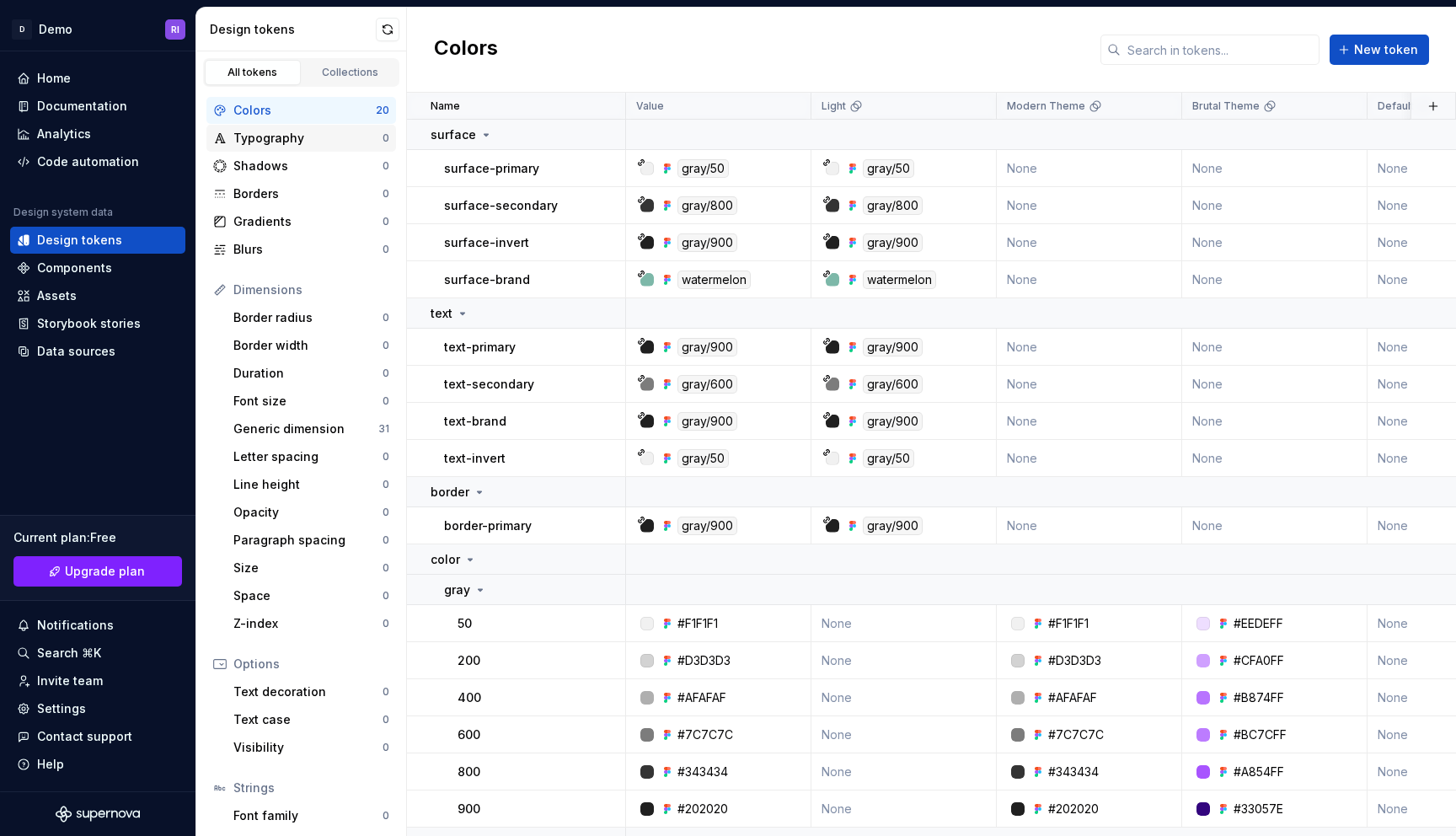
click at [292, 132] on div "Typography" at bounding box center [308, 138] width 149 height 17
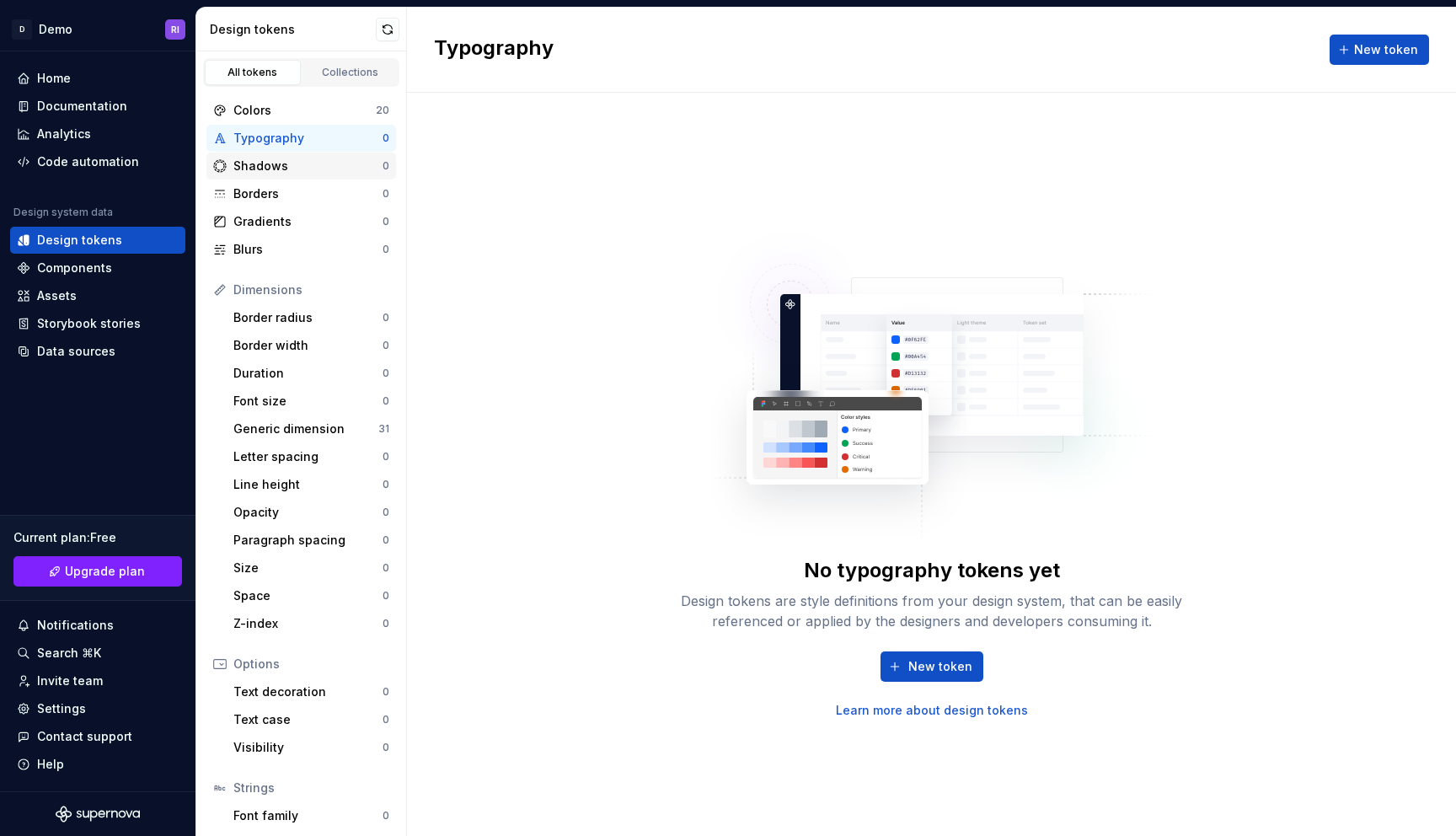
click at [298, 162] on div "Shadows" at bounding box center [308, 166] width 149 height 17
click at [296, 193] on div "Borders" at bounding box center [308, 194] width 149 height 17
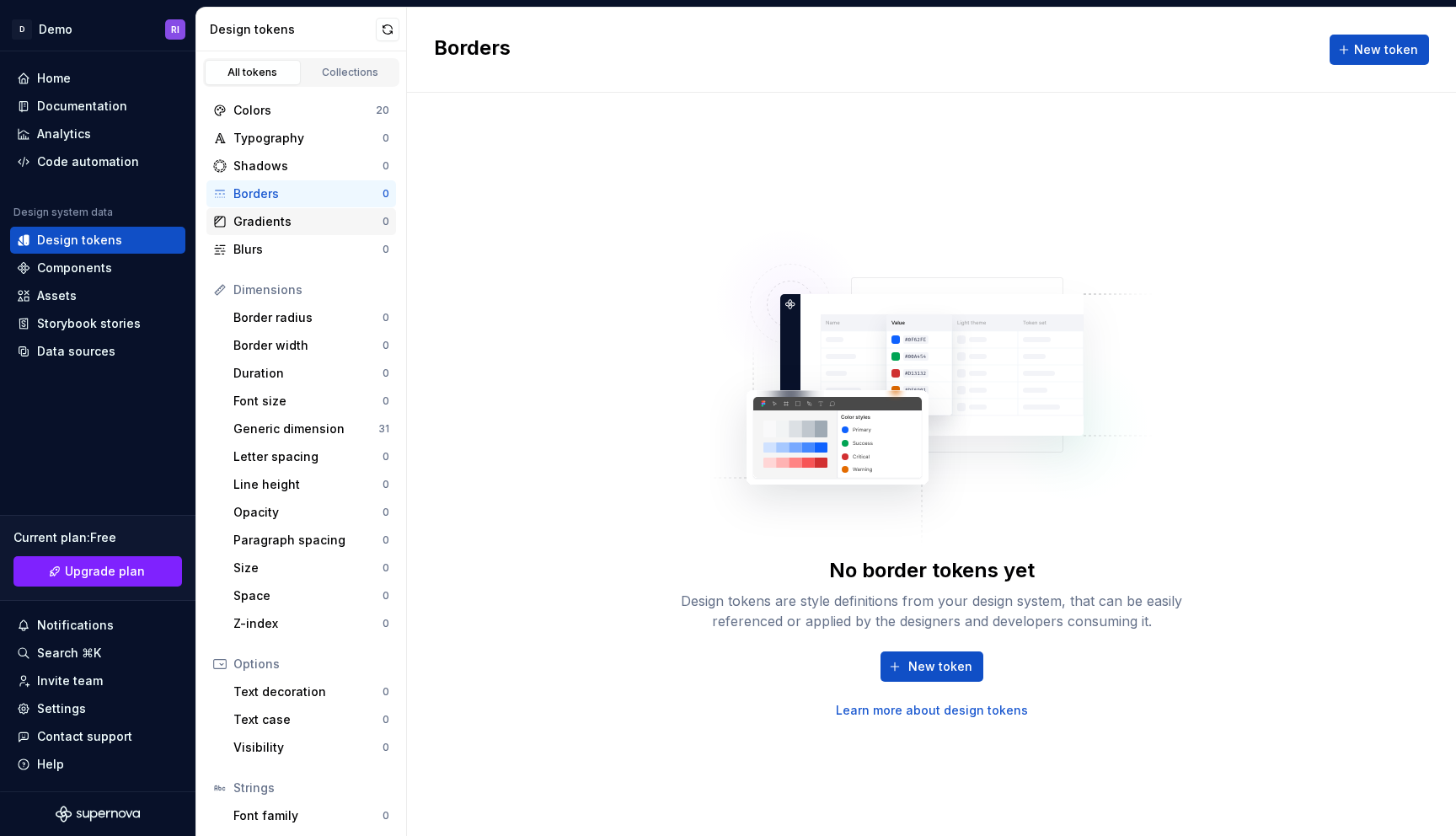
click at [300, 217] on div "Gradients" at bounding box center [308, 222] width 149 height 17
click at [303, 245] on div "Blurs" at bounding box center [308, 250] width 149 height 17
click at [308, 147] on div "Typography 0" at bounding box center [300, 138] width 190 height 27
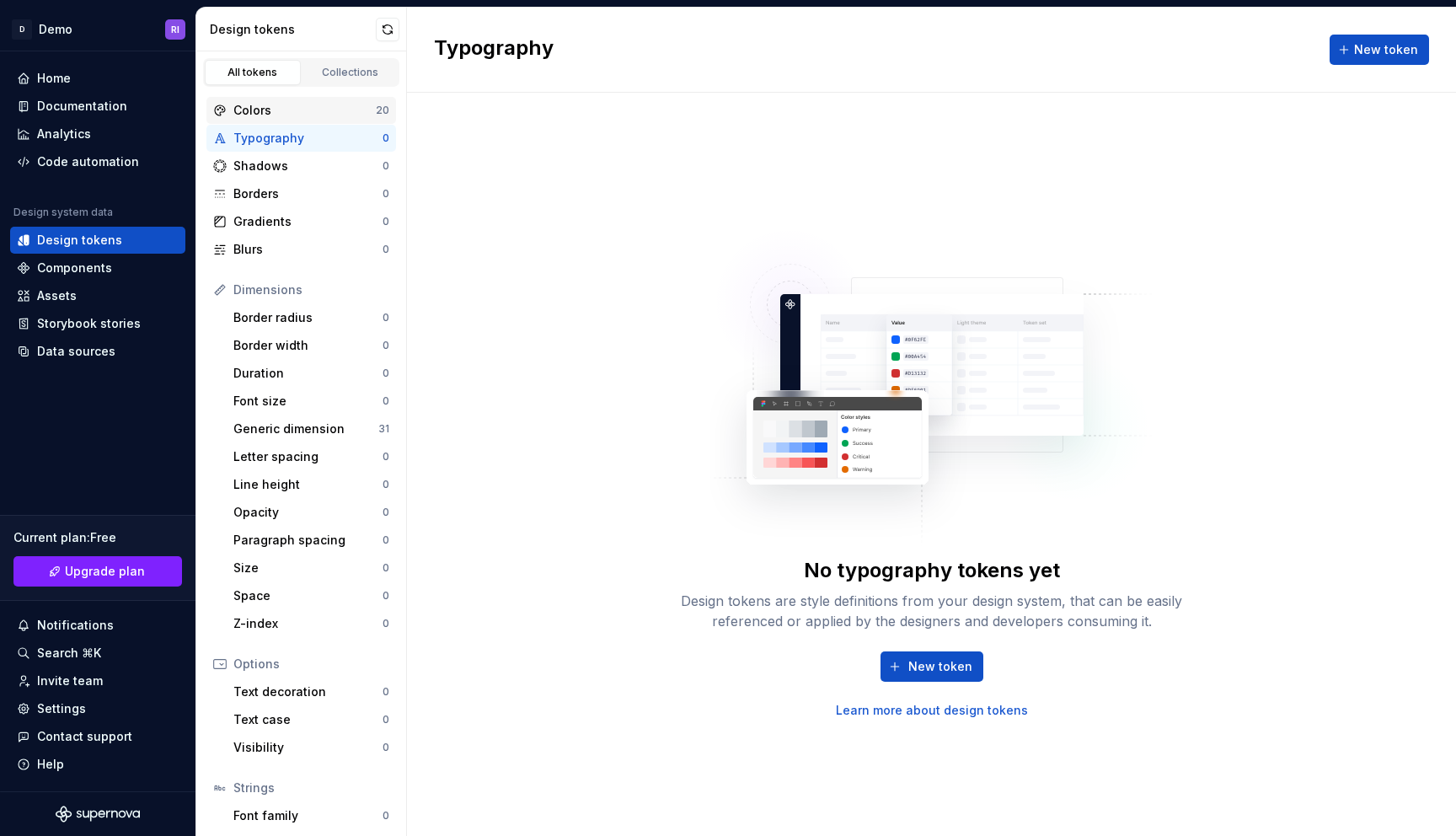
click at [290, 113] on div "Colors" at bounding box center [305, 110] width 142 height 17
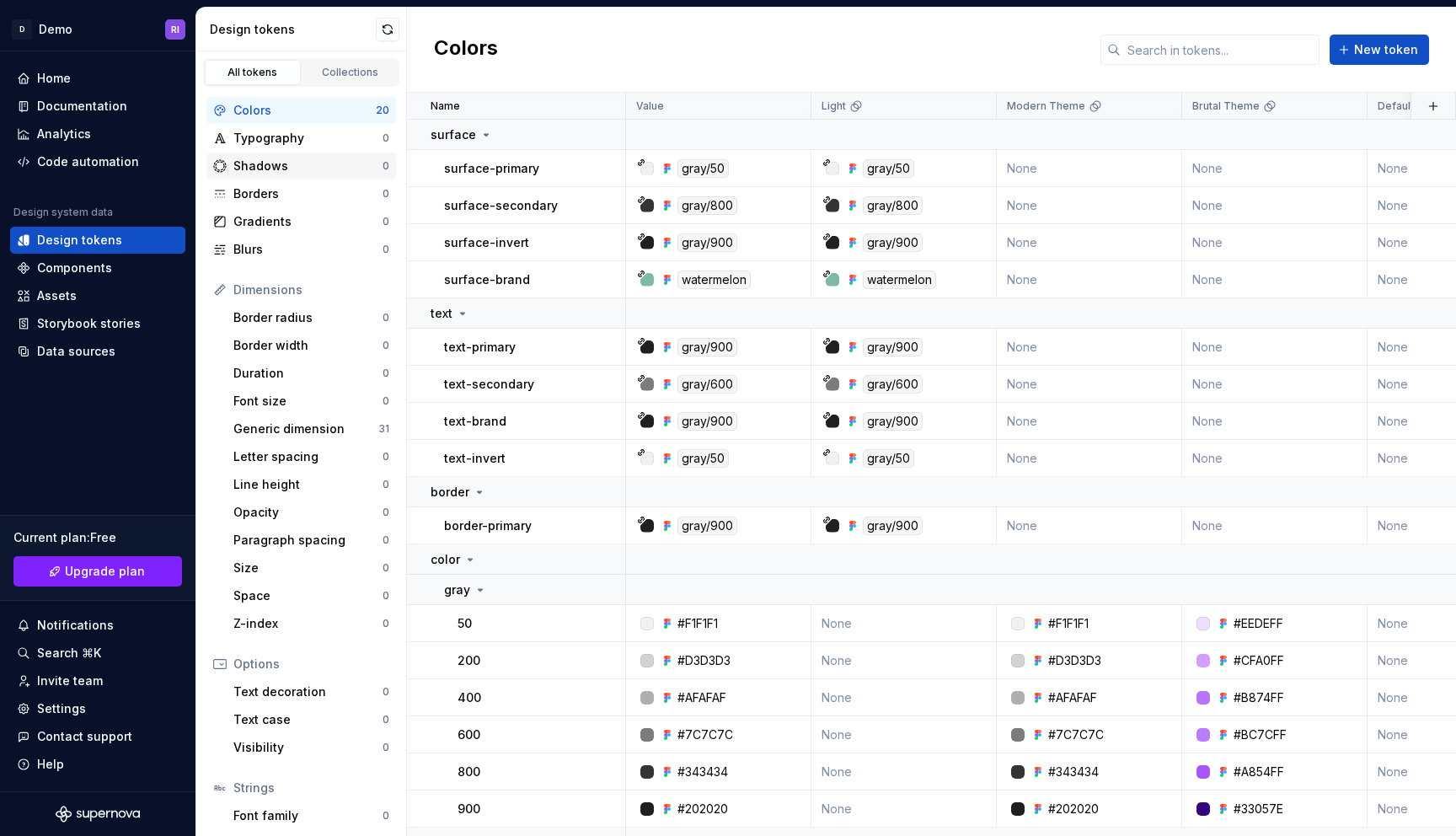
click at [300, 157] on div "Shadows" at bounding box center [308, 166] width 149 height 17
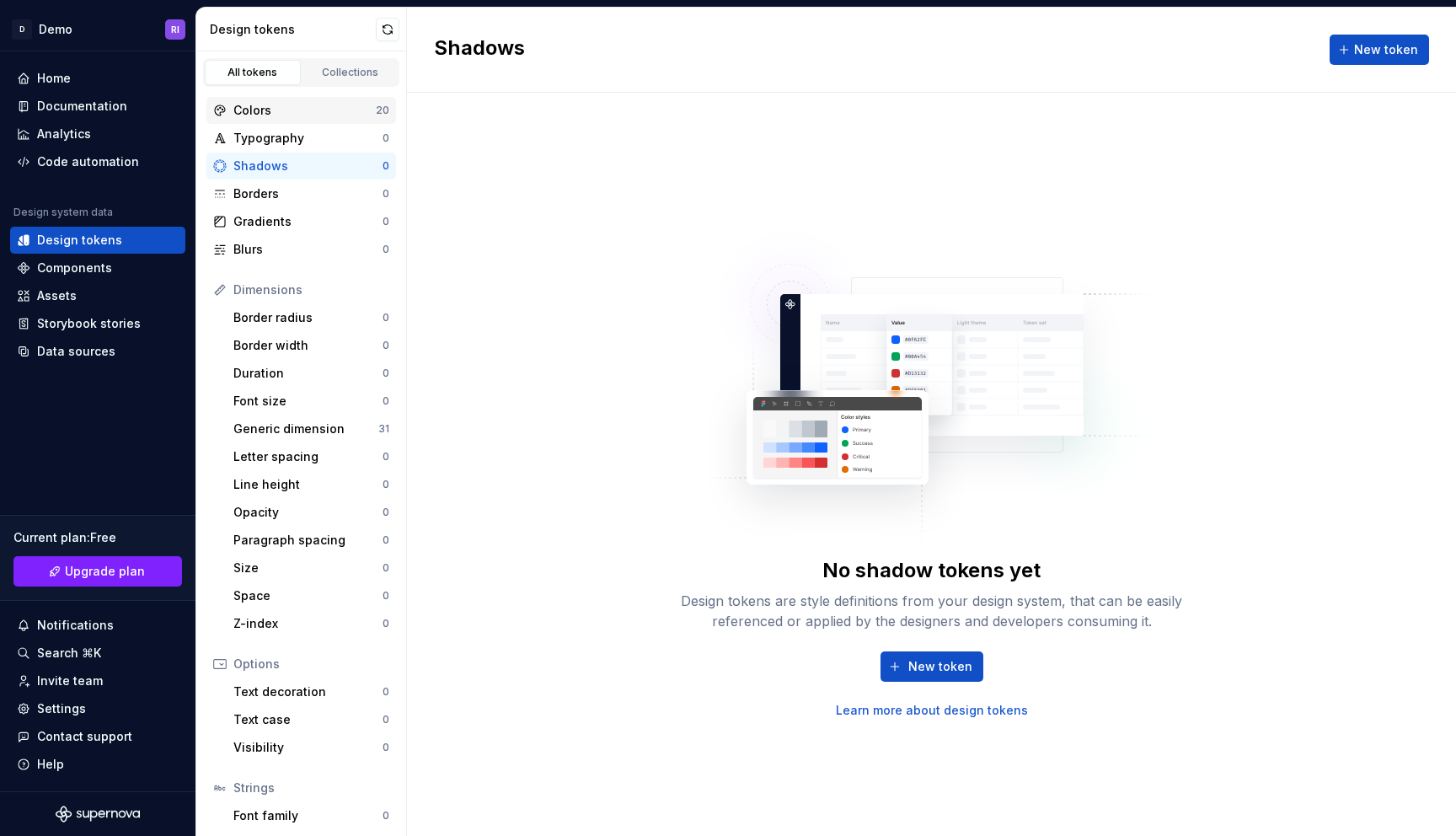
click at [307, 107] on div "Colors" at bounding box center [305, 110] width 142 height 17
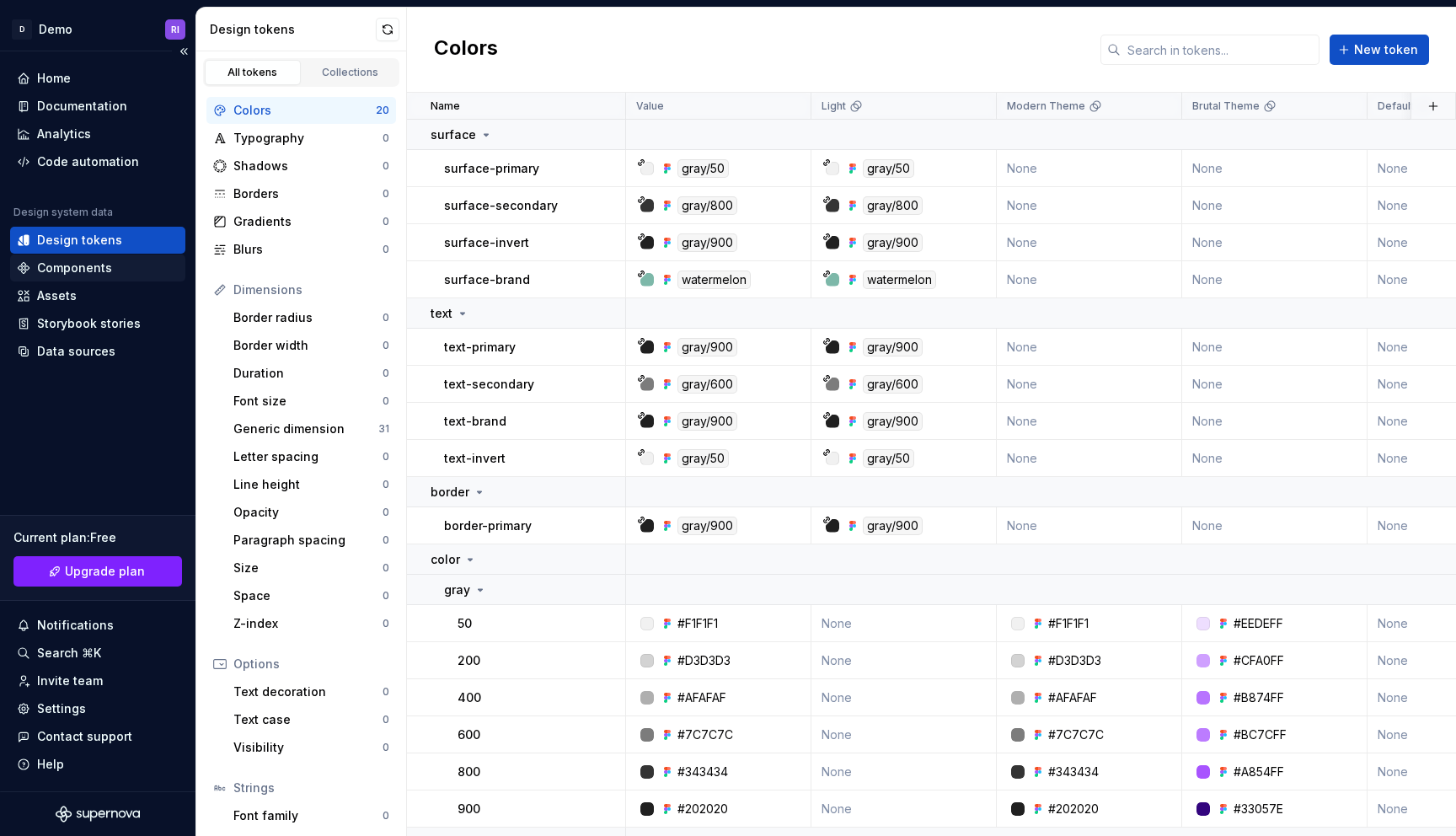
click at [67, 270] on div "Components" at bounding box center [74, 268] width 75 height 17
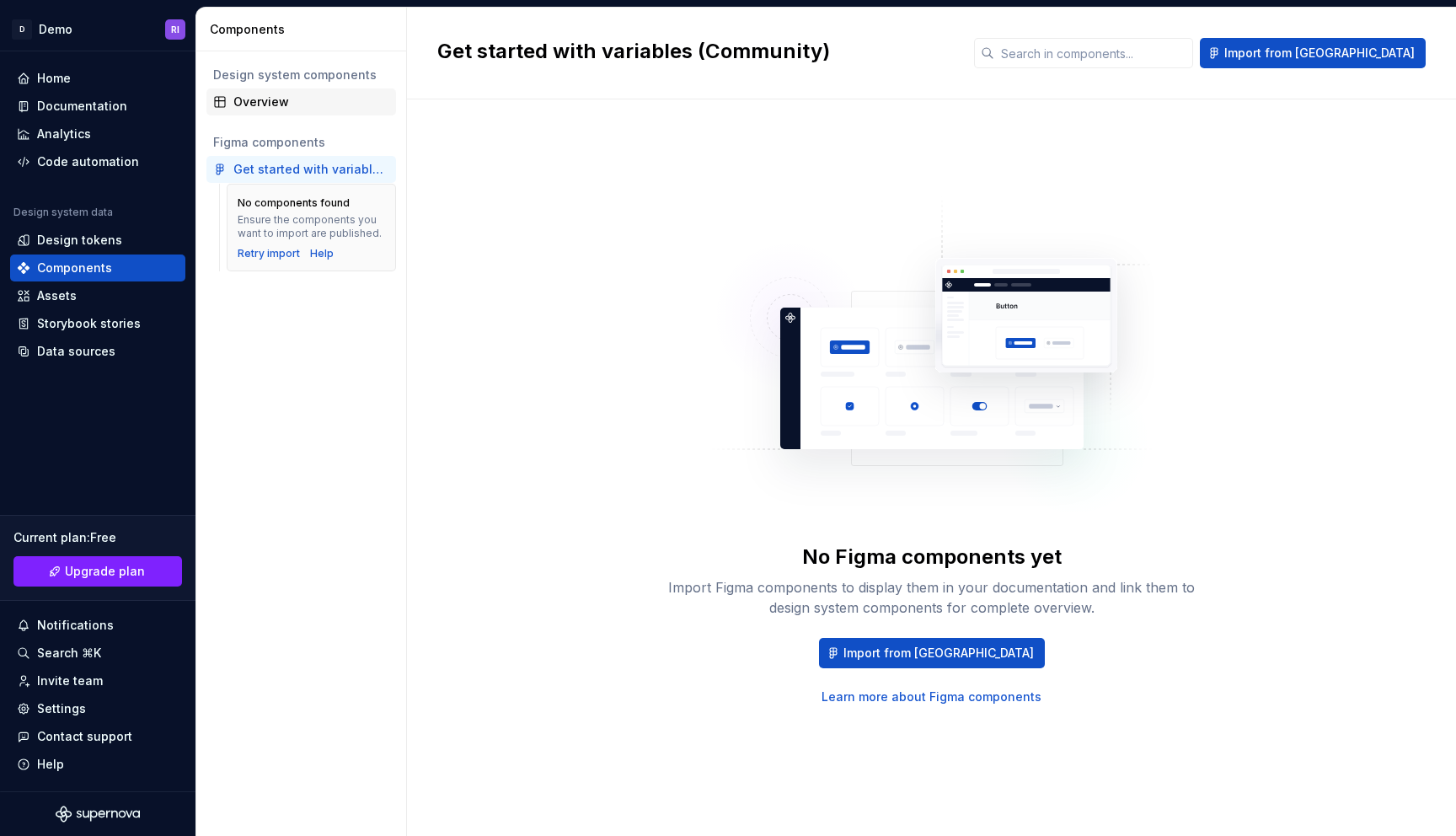
click at [298, 93] on div "Overview" at bounding box center [312, 102] width 156 height 17
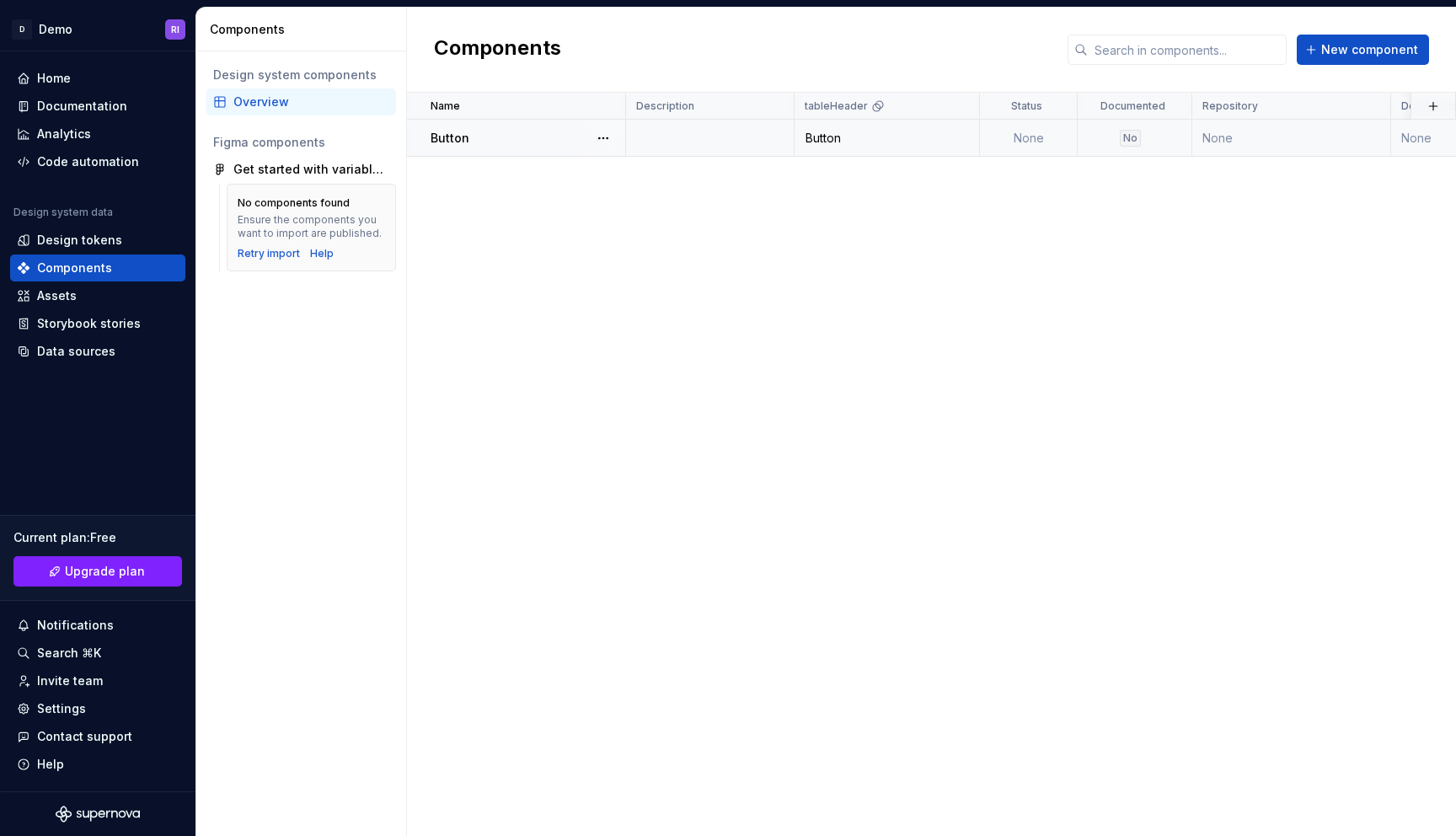
click at [496, 123] on td "Button" at bounding box center [516, 138] width 219 height 37
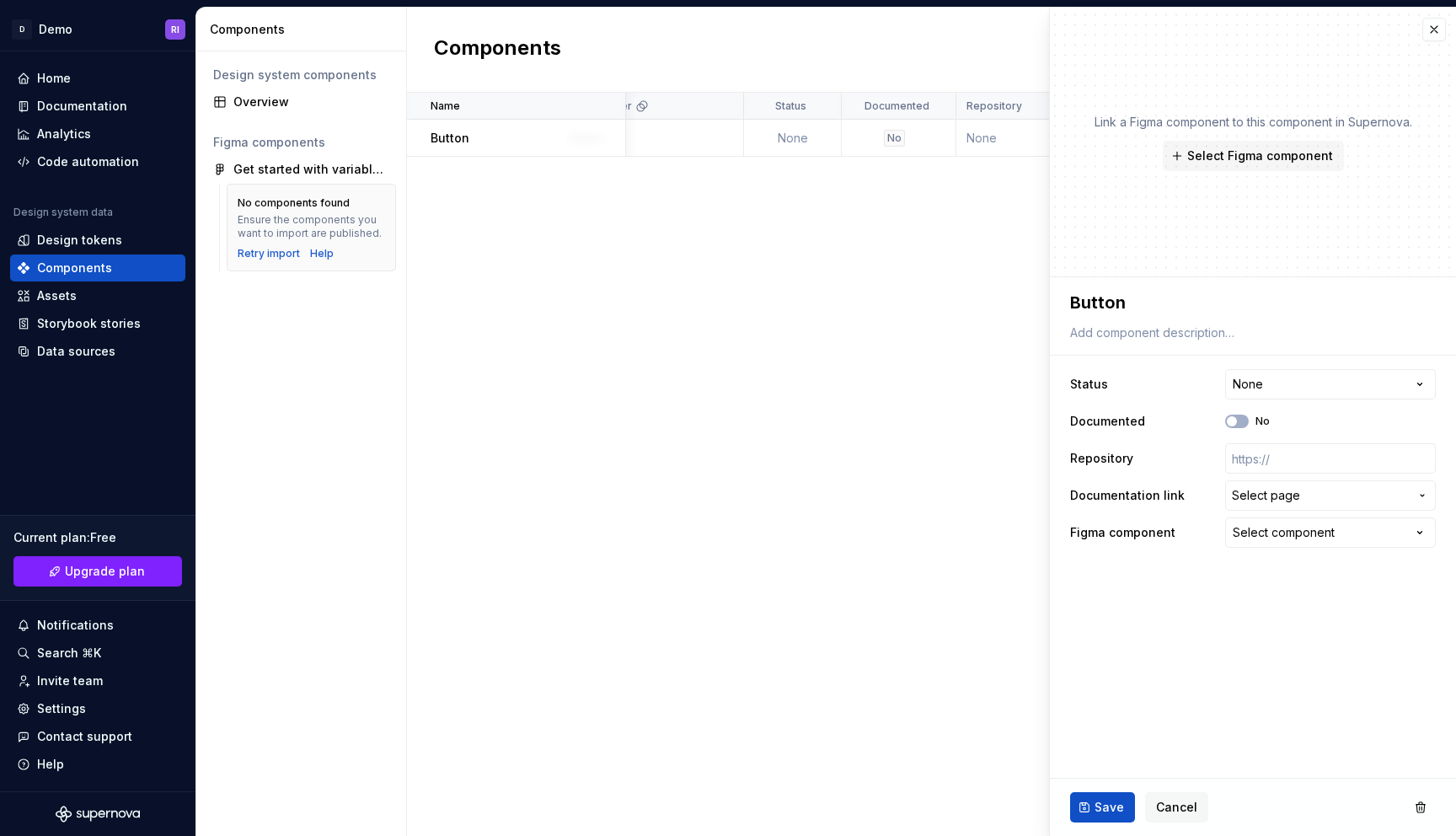
scroll to position [0, 263]
type textarea "*"
click at [1438, 30] on button "button" at bounding box center [1435, 30] width 24 height 24
